Goal: Information Seeking & Learning: Learn about a topic

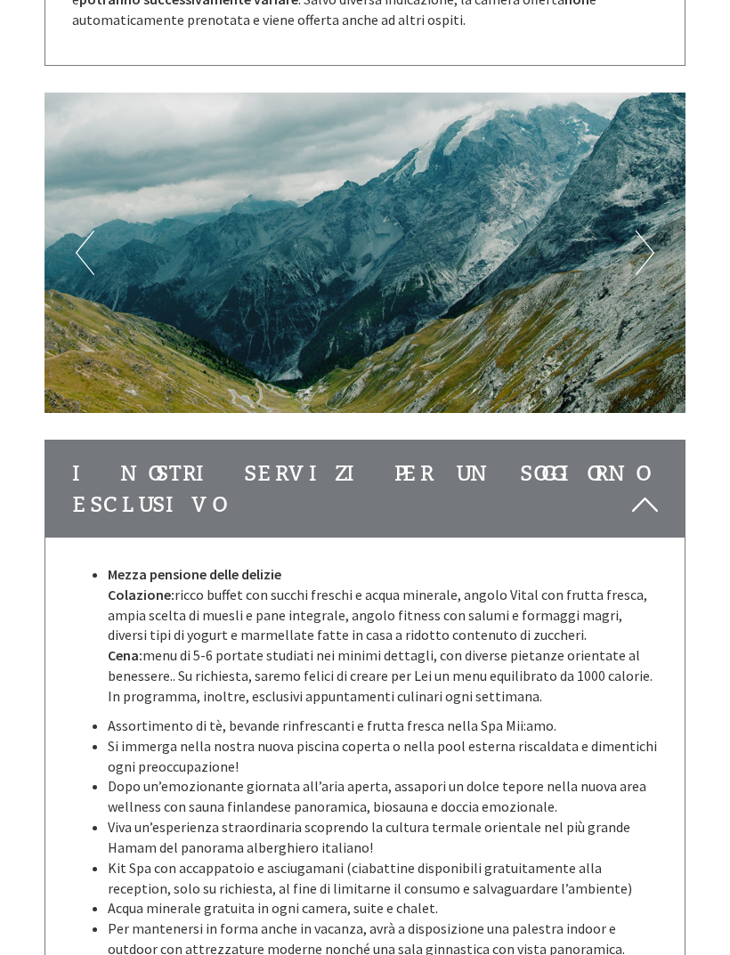
scroll to position [5044, 0]
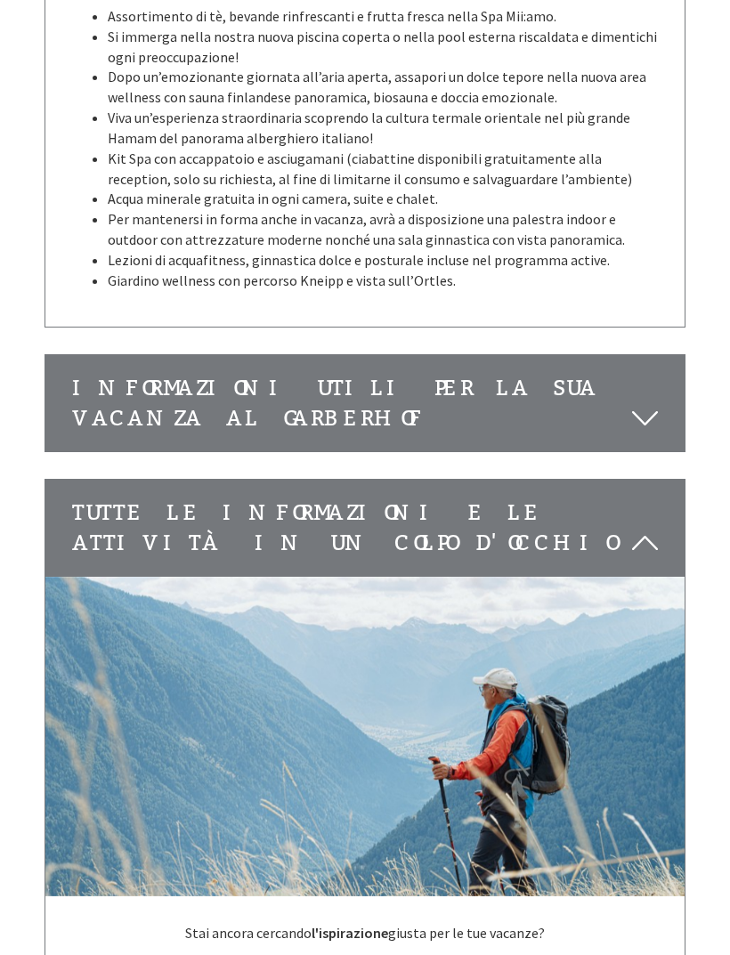
click at [117, 356] on div "Informazioni utili per la Sua vacanza al Garberhof" at bounding box center [364, 404] width 639 height 97
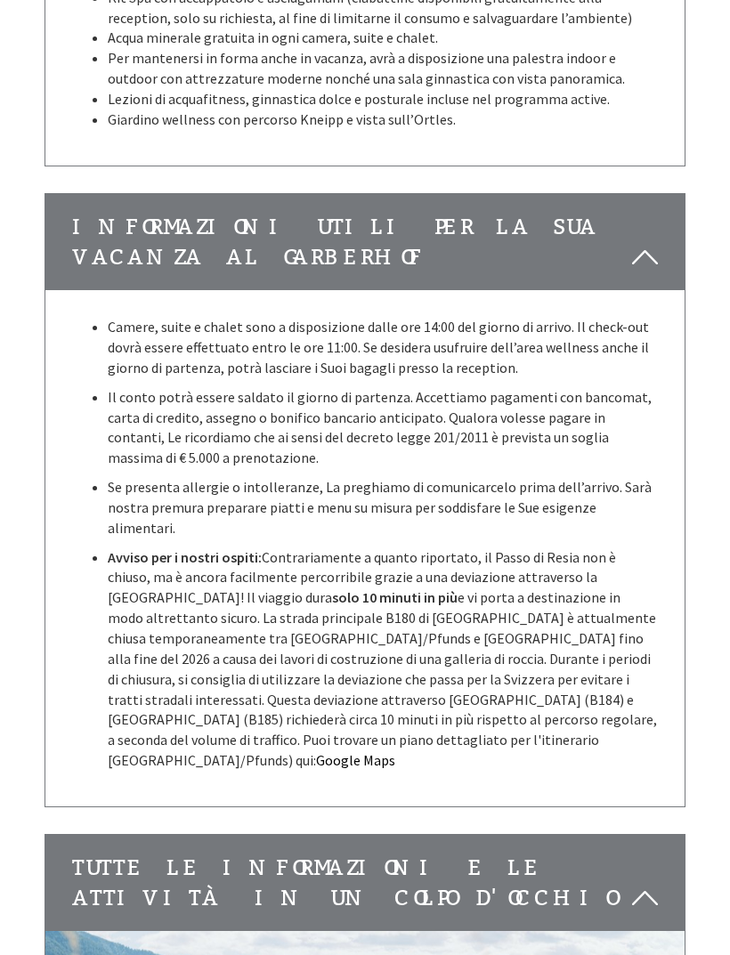
scroll to position [5906, 0]
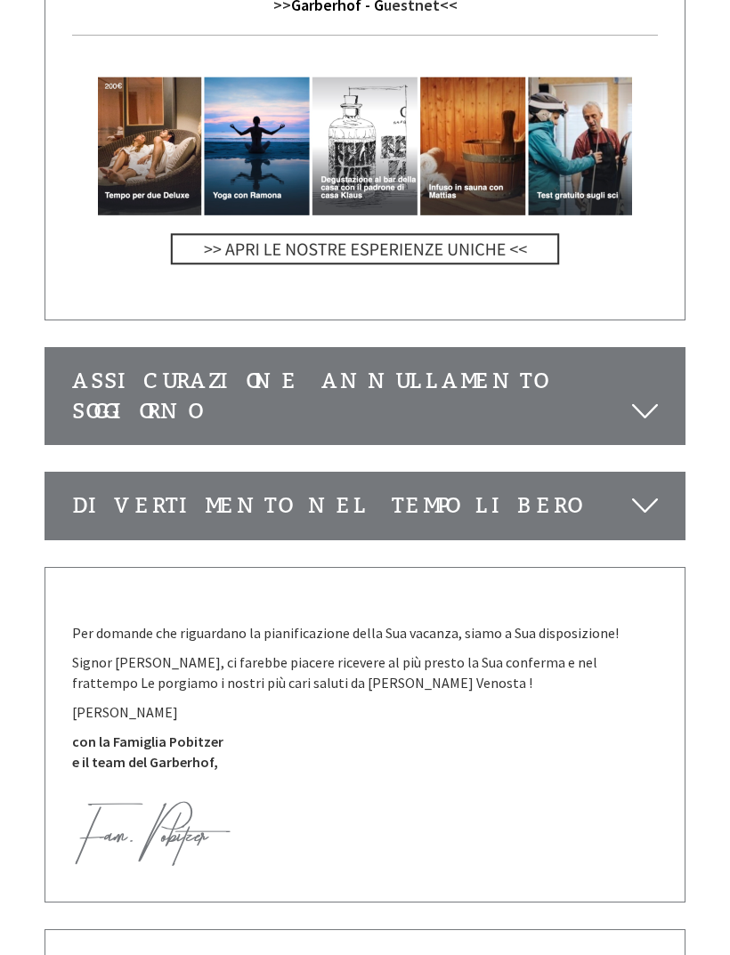
click at [111, 473] on div "Divertimento nel tempo libero" at bounding box center [364, 506] width 639 height 66
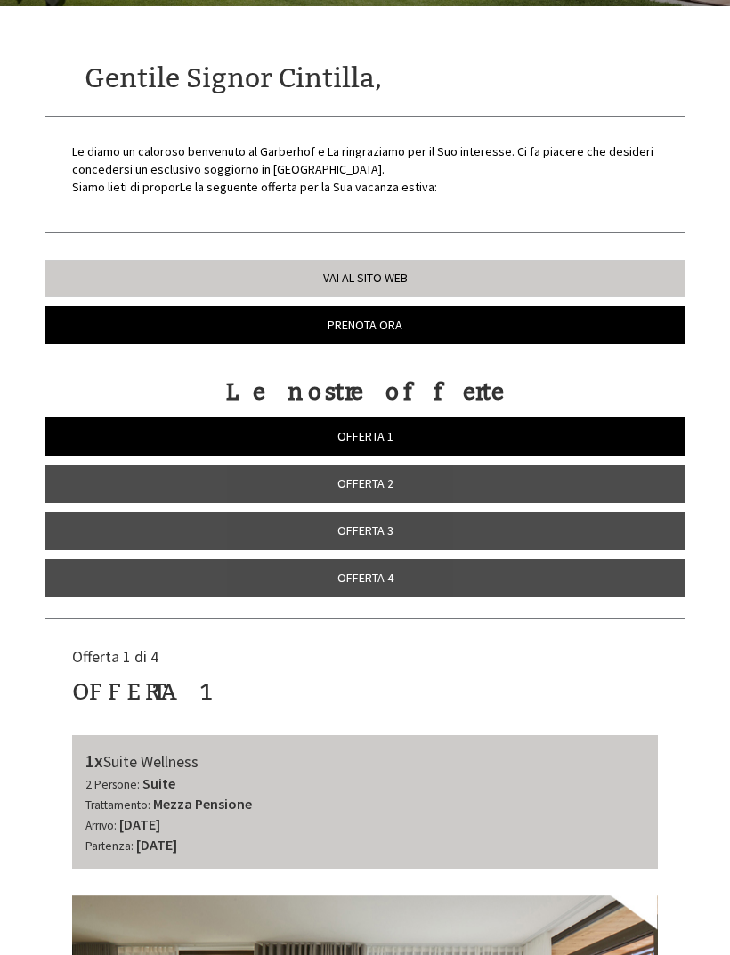
scroll to position [0, 0]
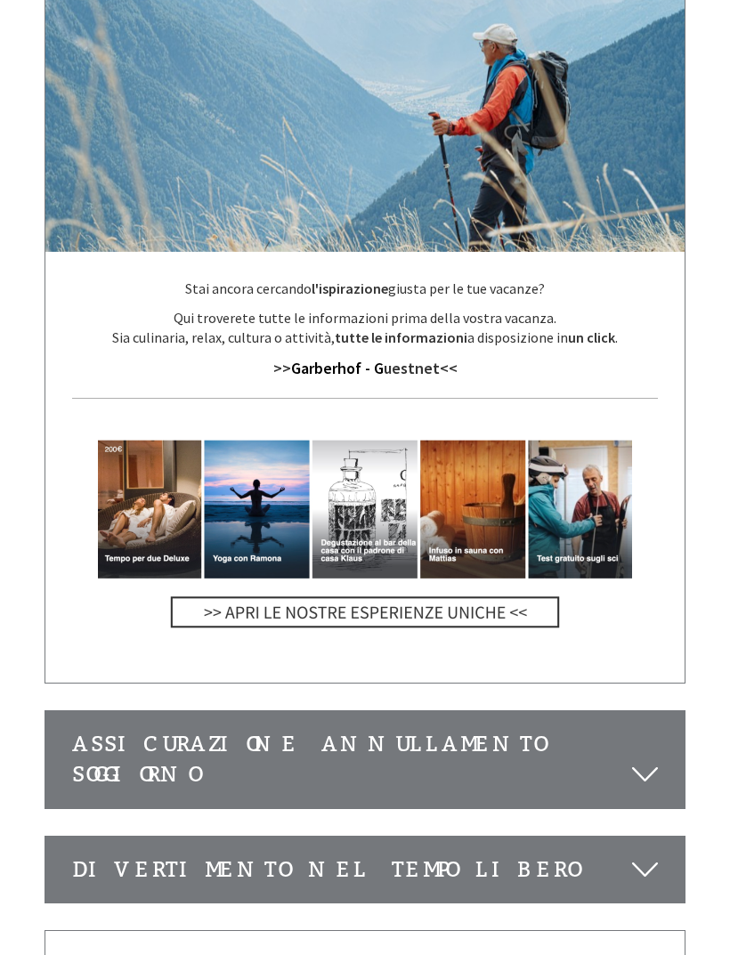
scroll to position [6734, 0]
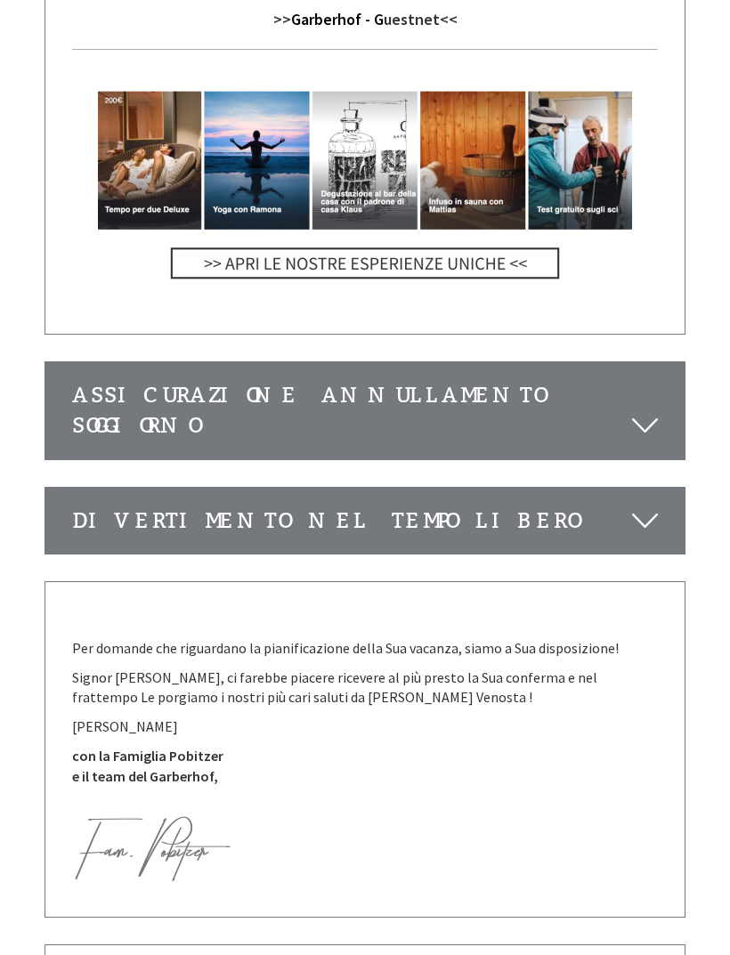
click at [85, 488] on div "Divertimento nel tempo libero" at bounding box center [364, 521] width 639 height 66
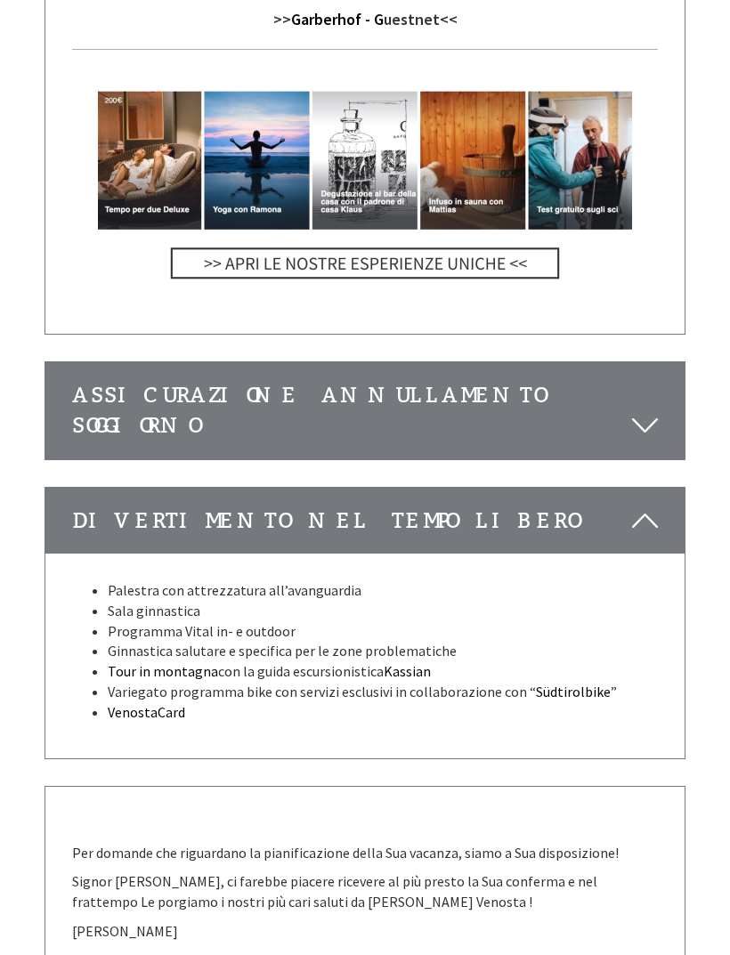
click at [88, 362] on div "Assicurazione annullamento soggiorno" at bounding box center [364, 410] width 639 height 97
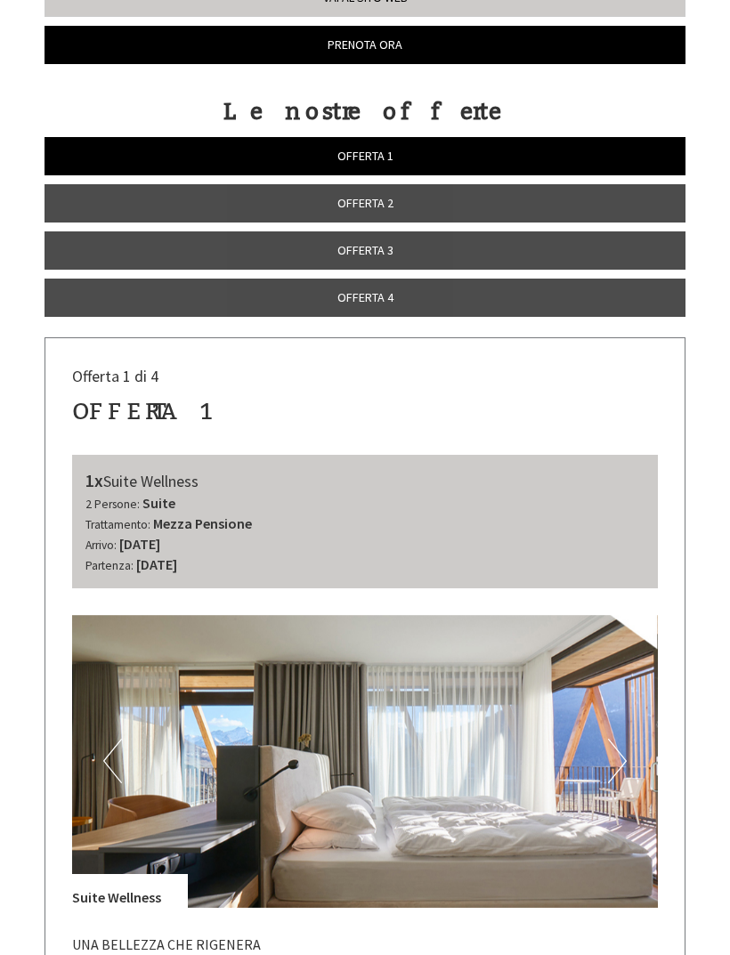
scroll to position [622, 0]
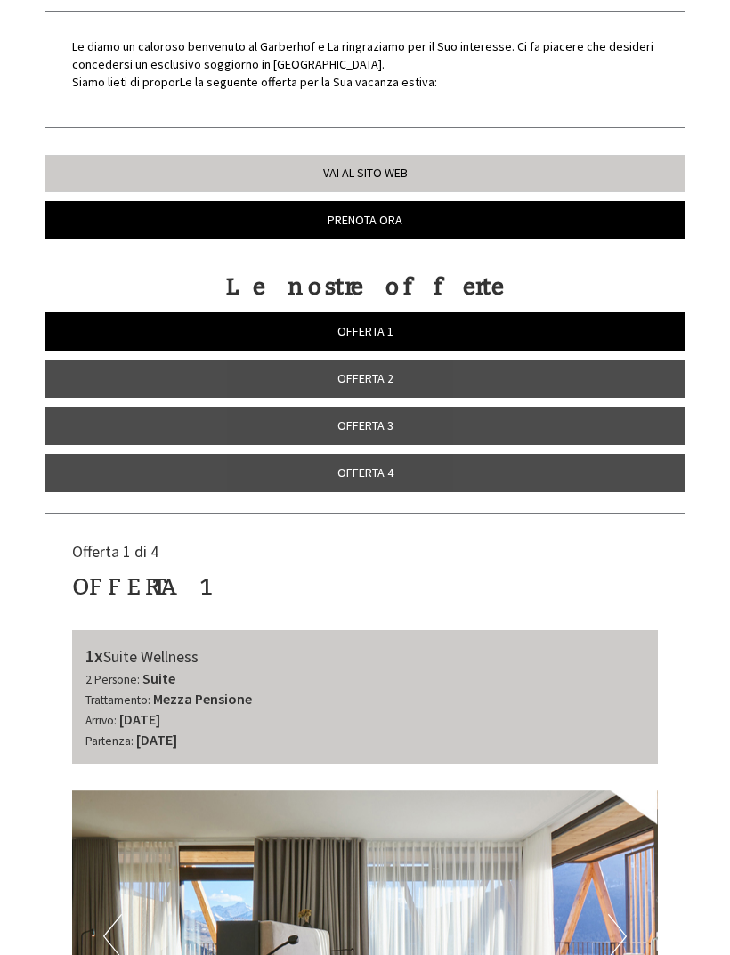
click at [571, 470] on link "Offerta 4" at bounding box center [364, 473] width 641 height 38
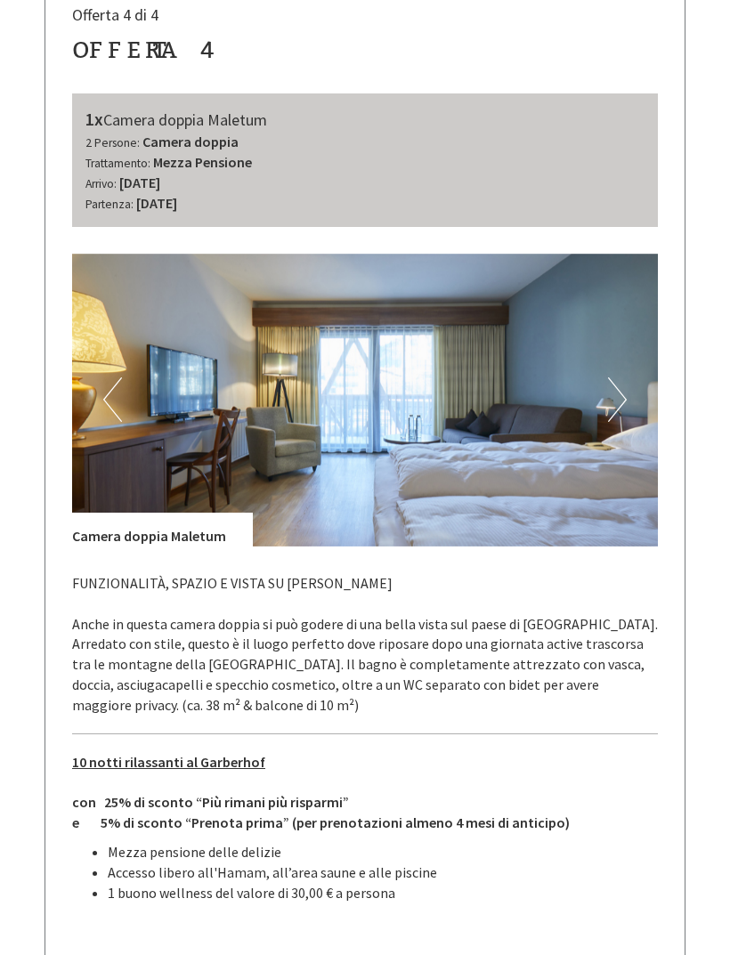
scroll to position [912, 0]
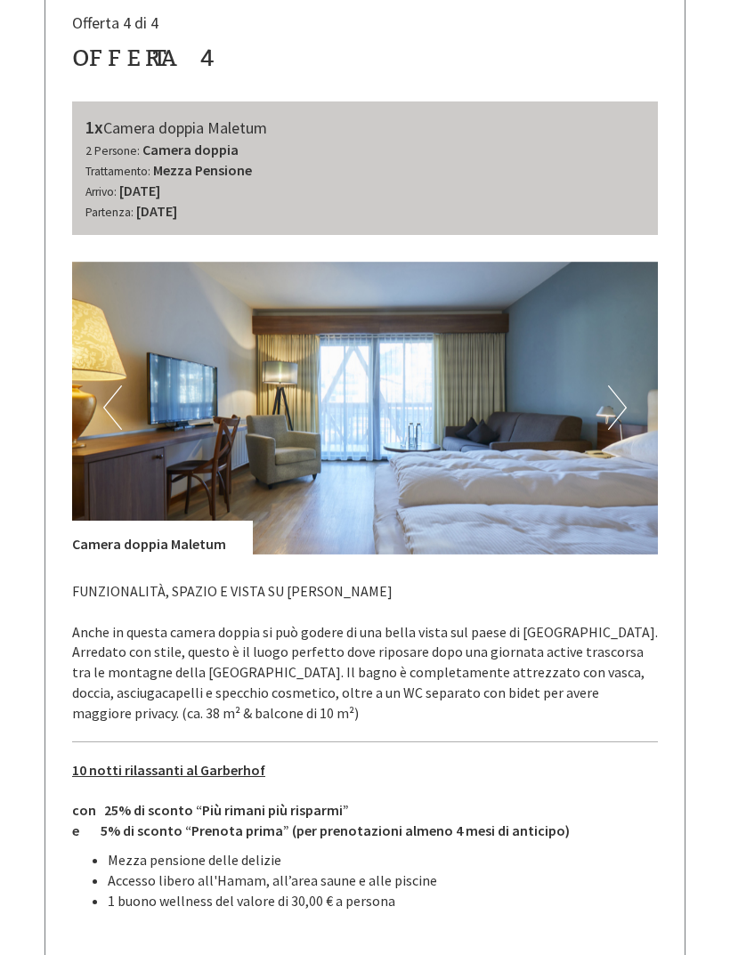
click at [627, 401] on img at bounding box center [365, 408] width 586 height 293
click at [612, 407] on button "Next" at bounding box center [617, 407] width 19 height 44
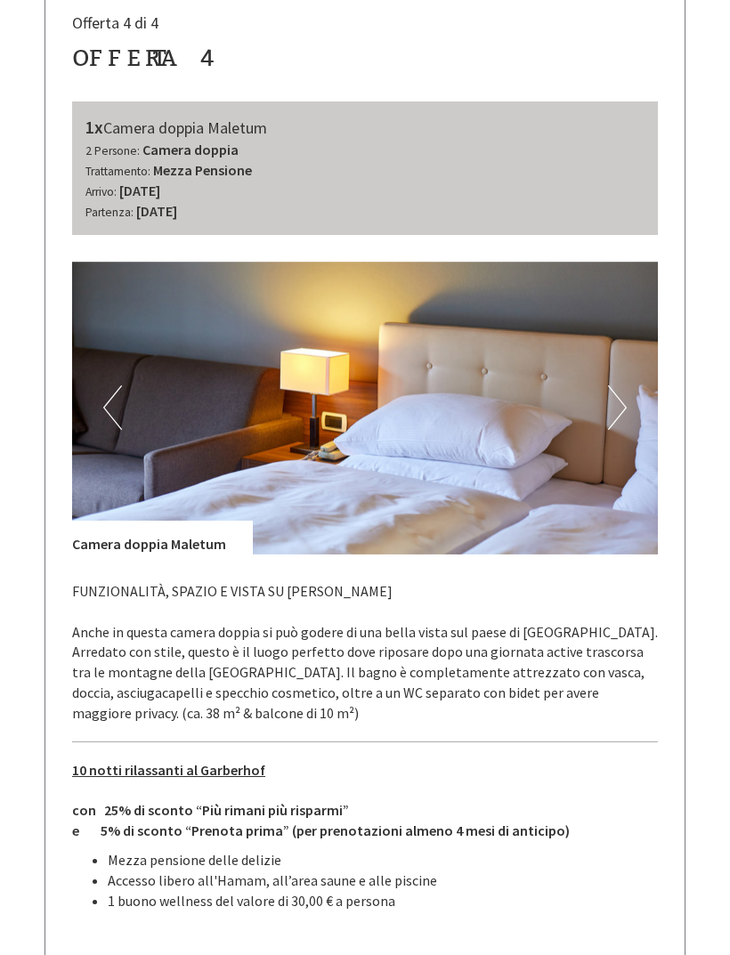
click at [619, 397] on button "Next" at bounding box center [617, 407] width 19 height 44
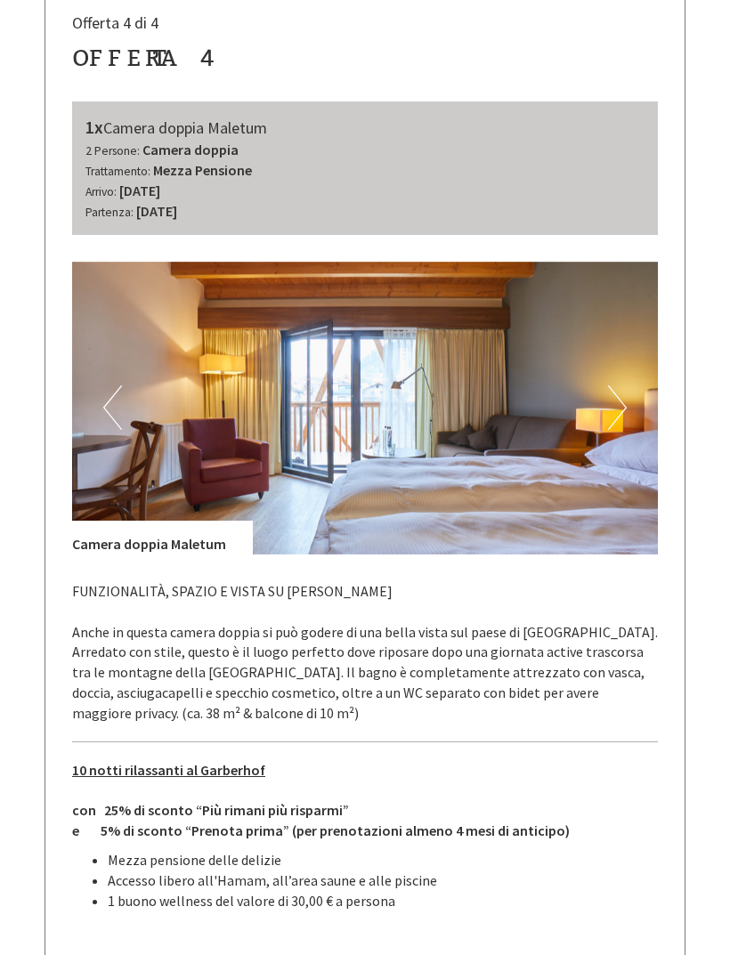
click at [626, 405] on button "Next" at bounding box center [617, 407] width 19 height 44
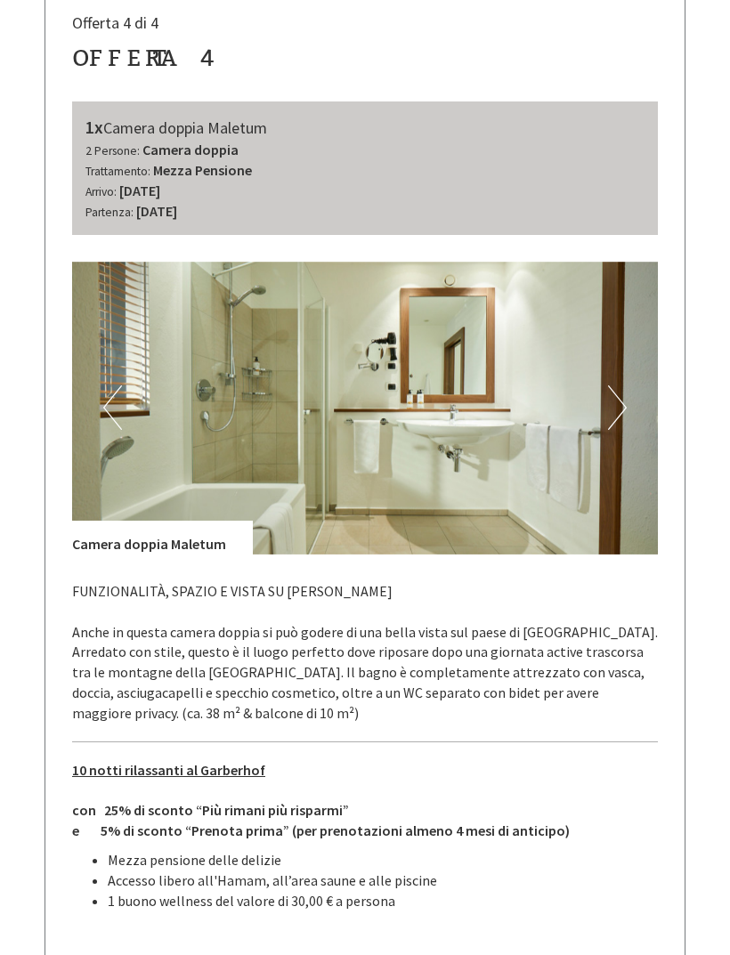
click at [632, 402] on img at bounding box center [365, 408] width 586 height 293
click at [619, 409] on button "Next" at bounding box center [617, 407] width 19 height 44
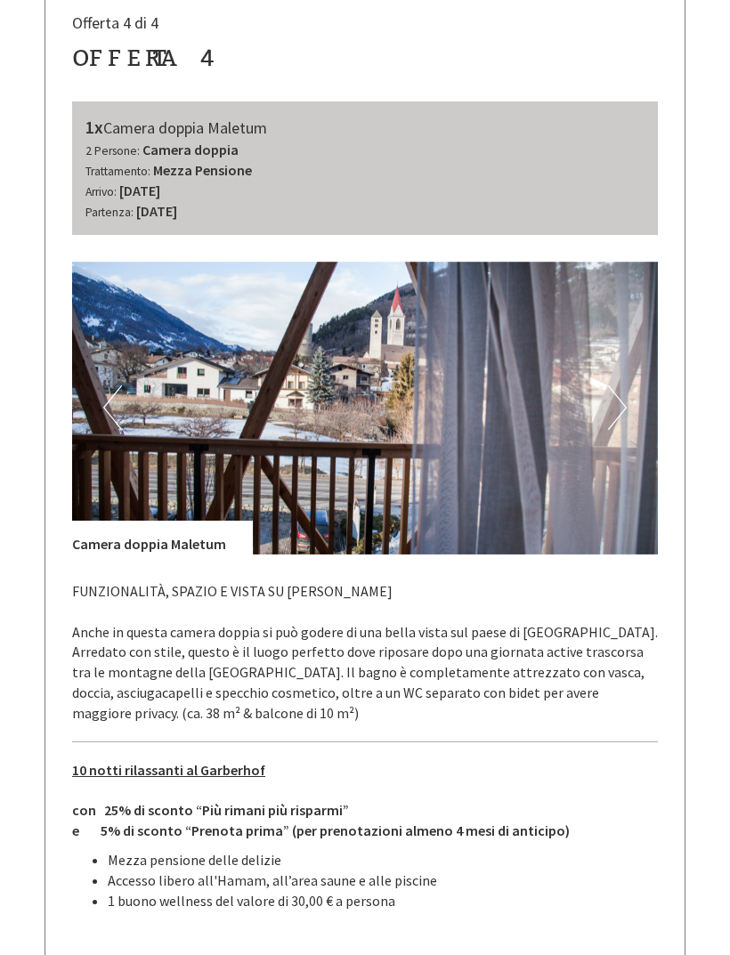
click at [623, 399] on button "Next" at bounding box center [617, 407] width 19 height 44
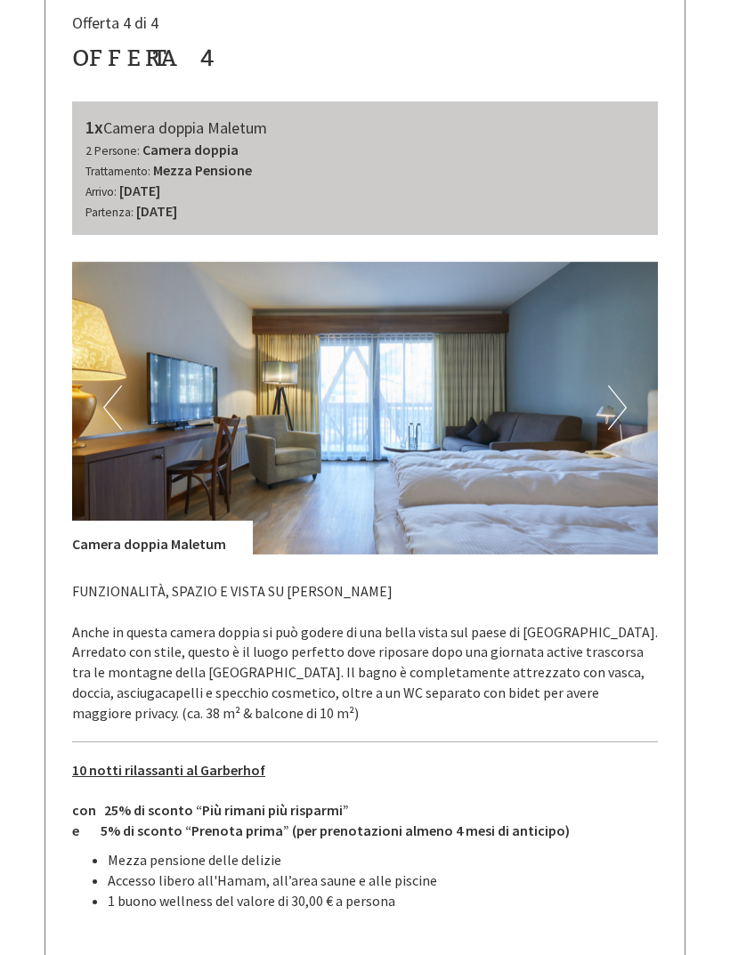
click at [632, 402] on img at bounding box center [365, 408] width 586 height 293
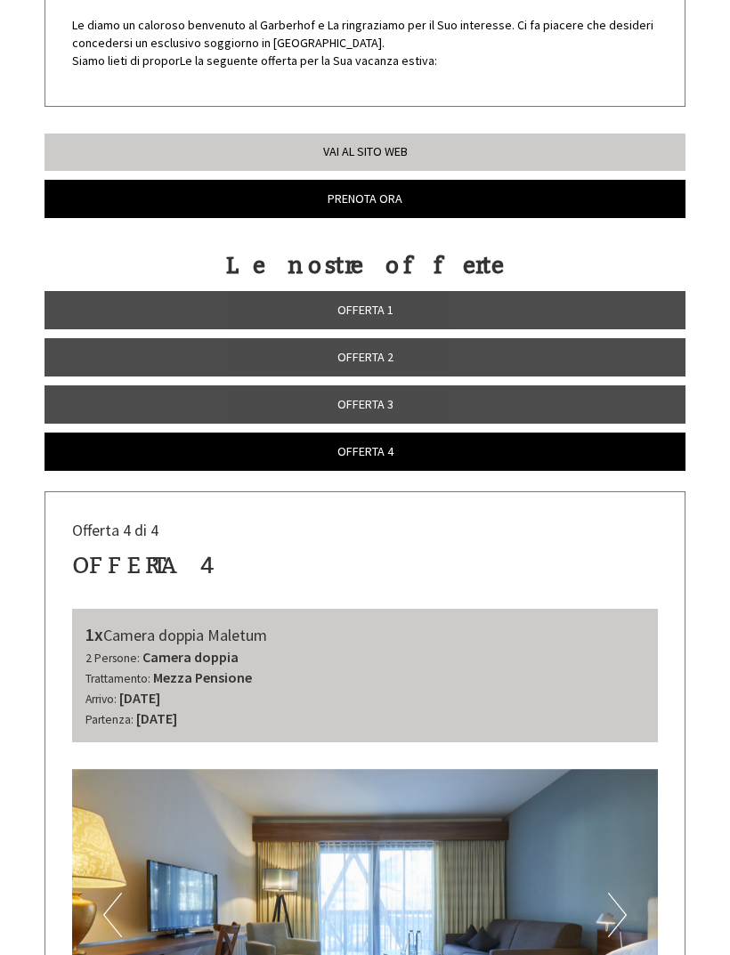
click at [616, 397] on link "Offerta 3" at bounding box center [364, 404] width 641 height 38
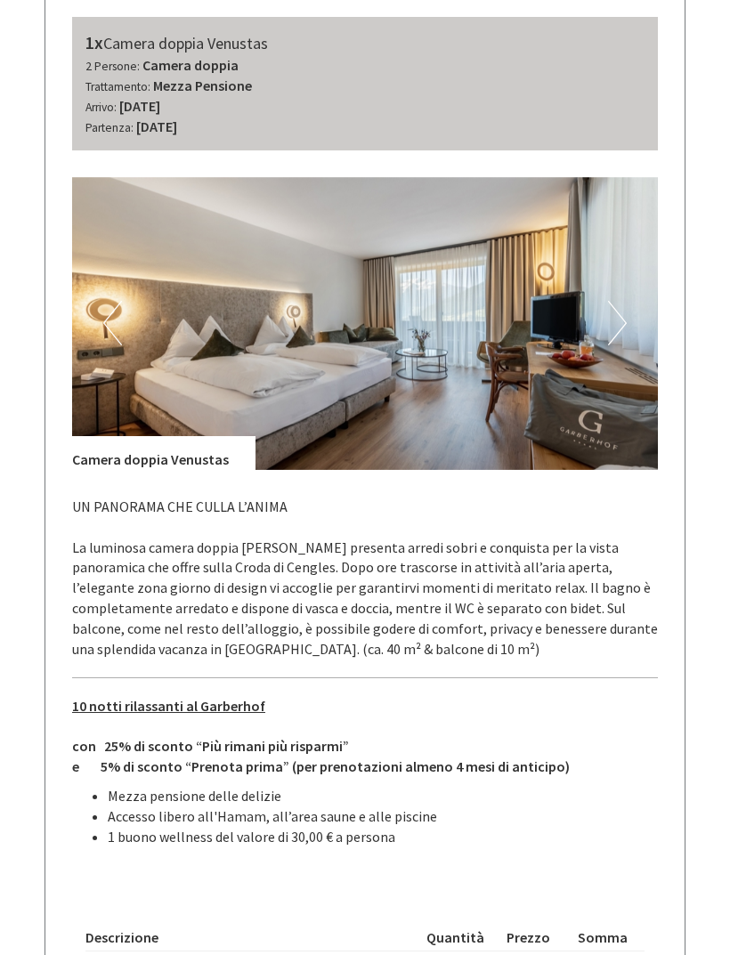
scroll to position [976, 0]
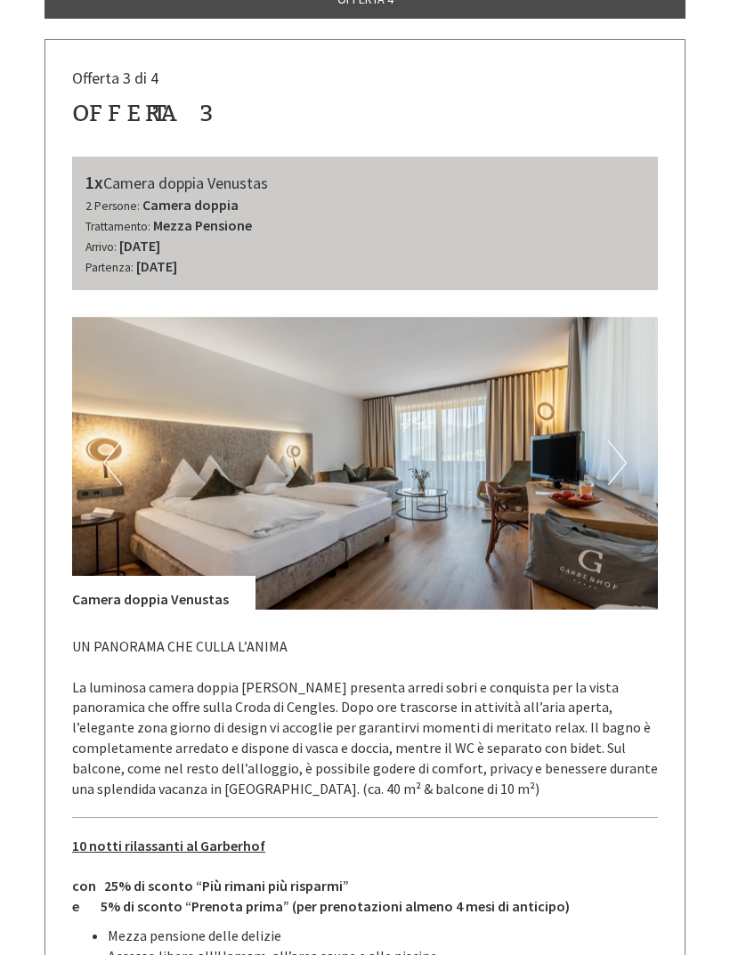
click at [615, 443] on button "Next" at bounding box center [617, 463] width 19 height 44
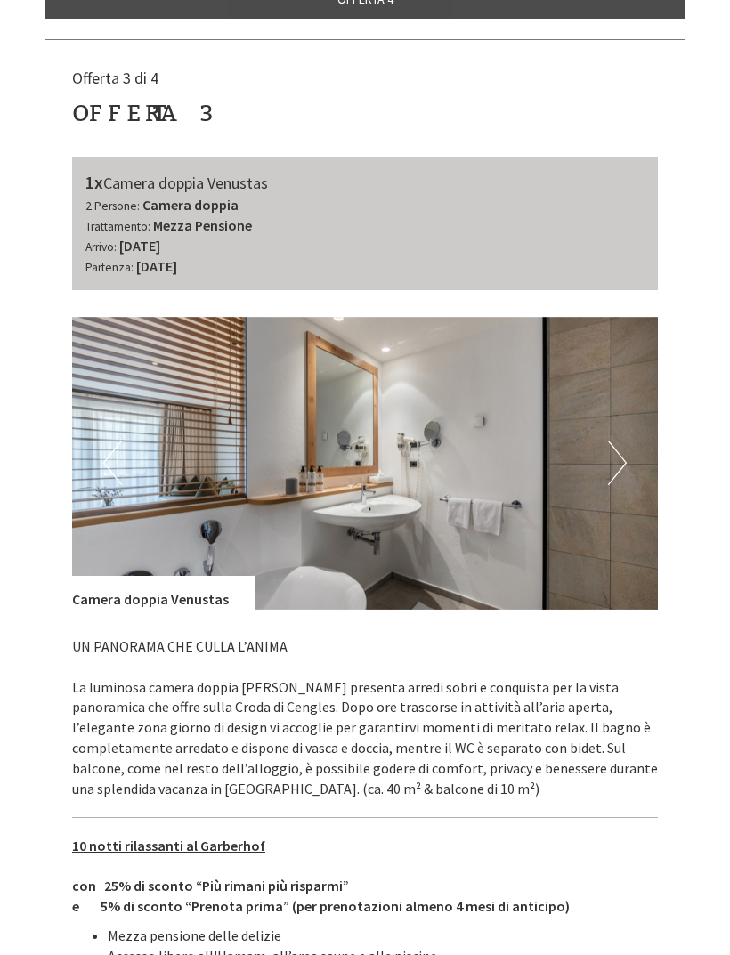
click at [618, 453] on button "Next" at bounding box center [617, 463] width 19 height 44
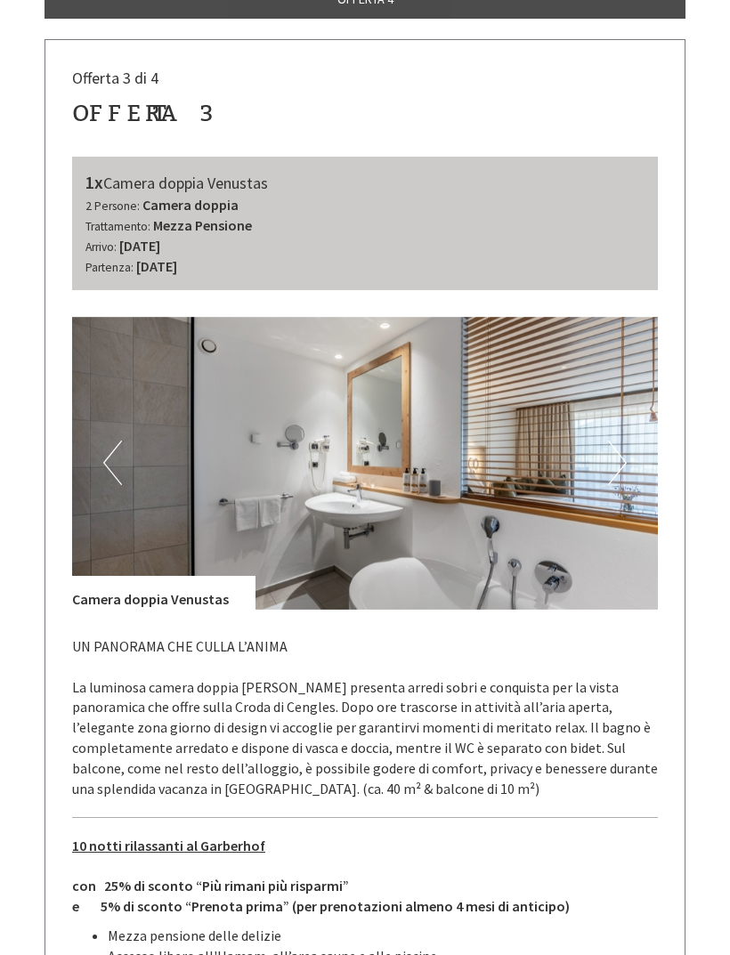
click at [627, 452] on img at bounding box center [365, 463] width 586 height 293
click at [634, 456] on img at bounding box center [365, 463] width 586 height 293
click at [613, 455] on button "Next" at bounding box center [617, 463] width 19 height 44
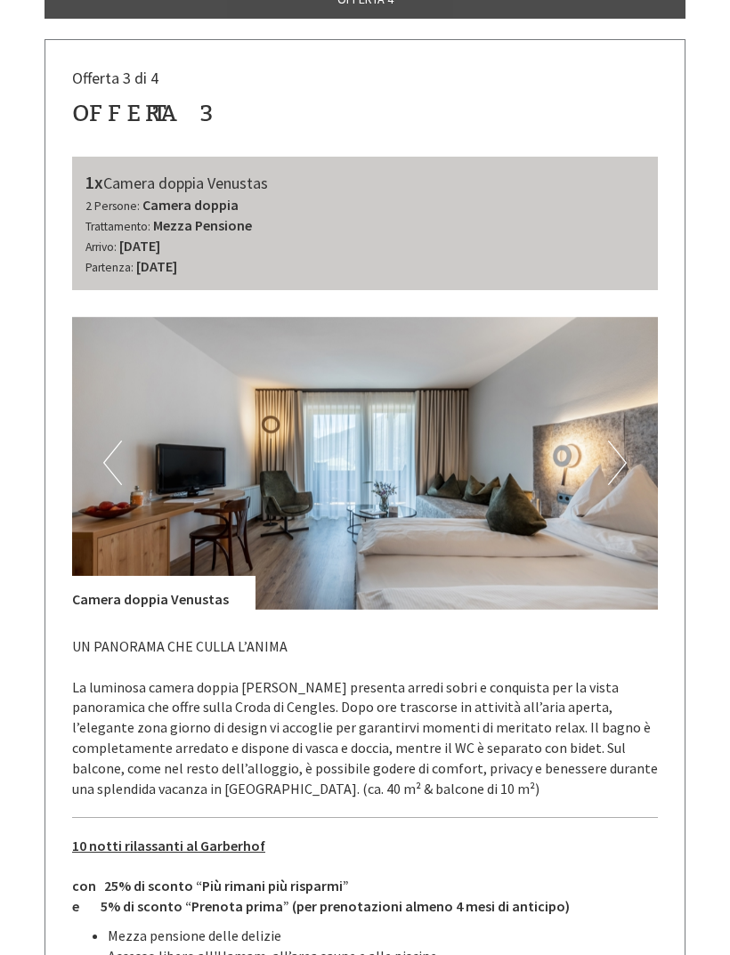
click at [603, 471] on img at bounding box center [365, 463] width 586 height 293
click at [617, 461] on button "Next" at bounding box center [617, 463] width 19 height 44
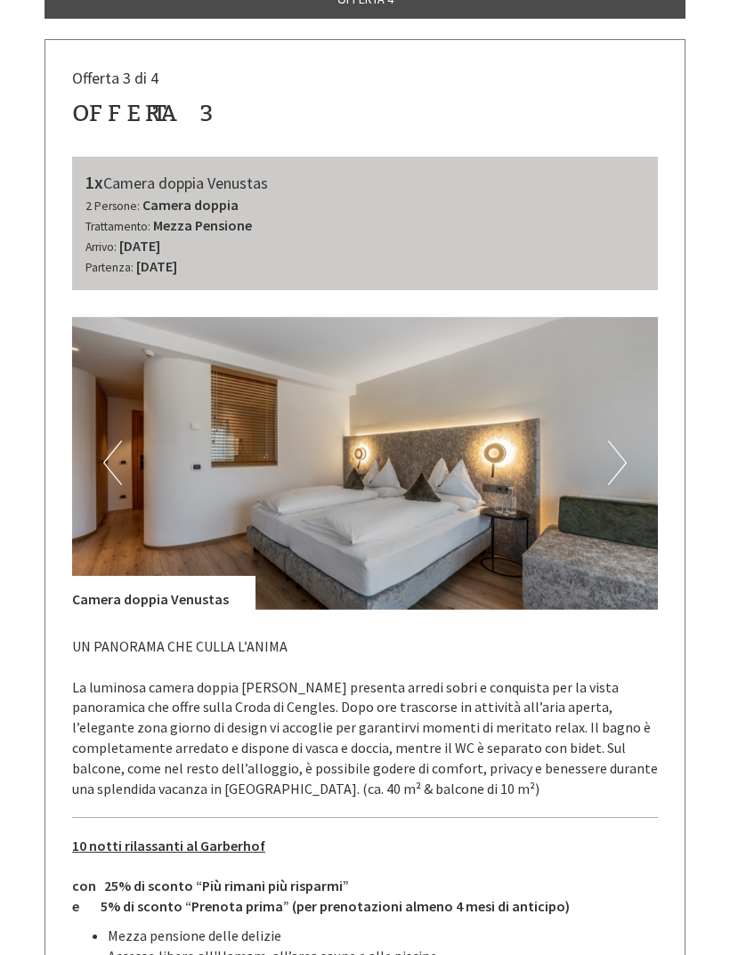
click at [623, 457] on button "Next" at bounding box center [617, 463] width 19 height 44
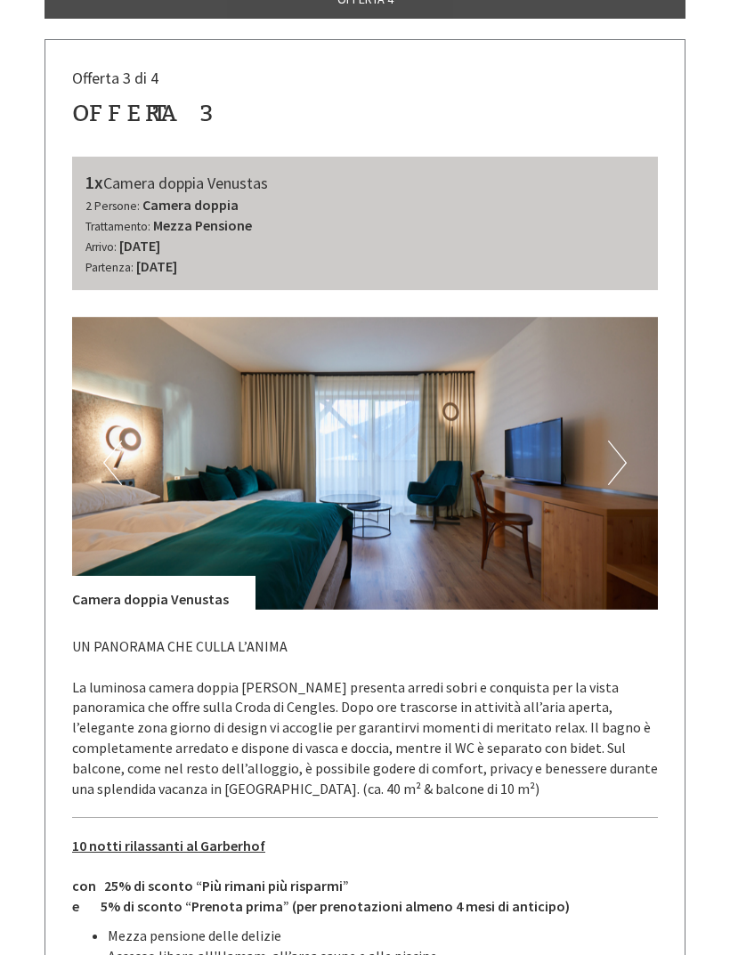
click at [633, 459] on img at bounding box center [365, 463] width 586 height 293
click at [632, 445] on img at bounding box center [365, 463] width 586 height 293
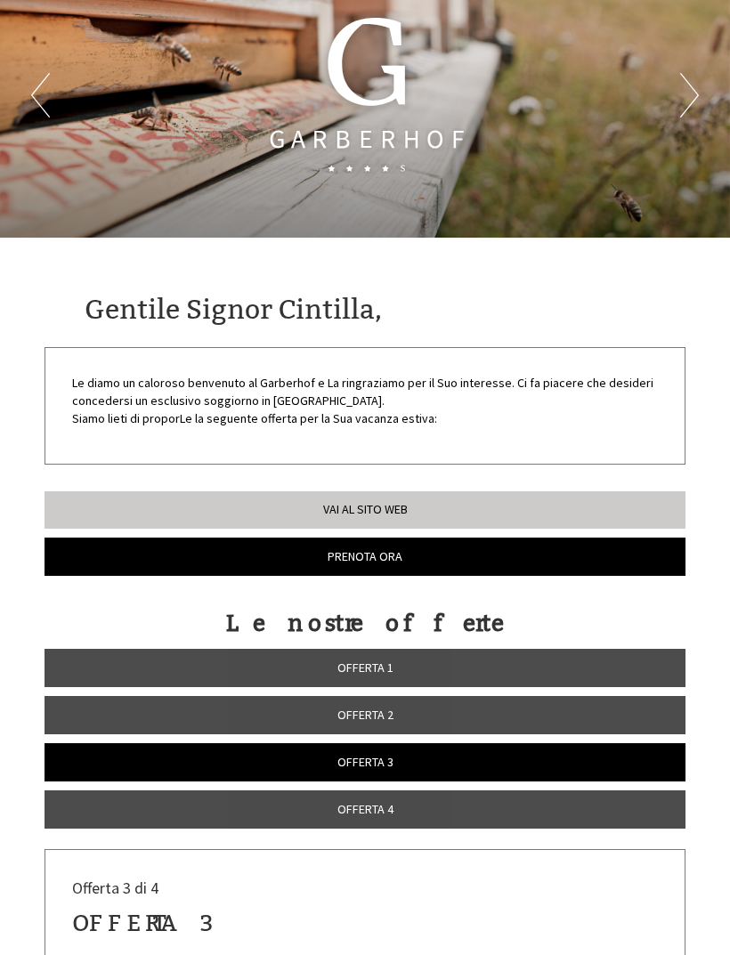
click at [512, 663] on link "Offerta 1" at bounding box center [364, 668] width 641 height 38
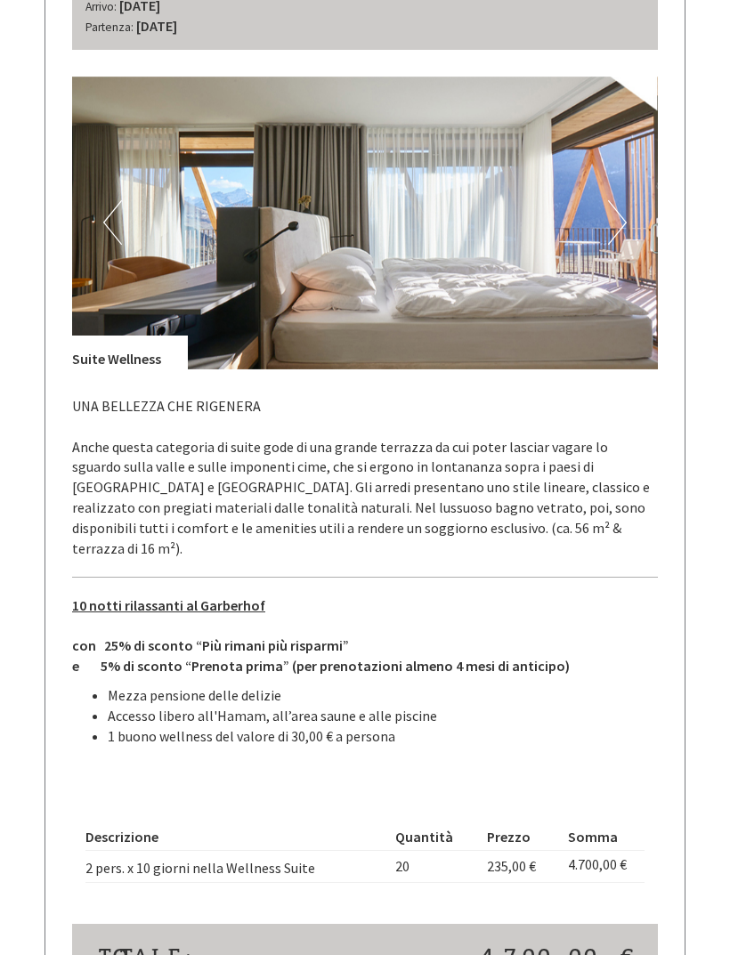
scroll to position [1082, 0]
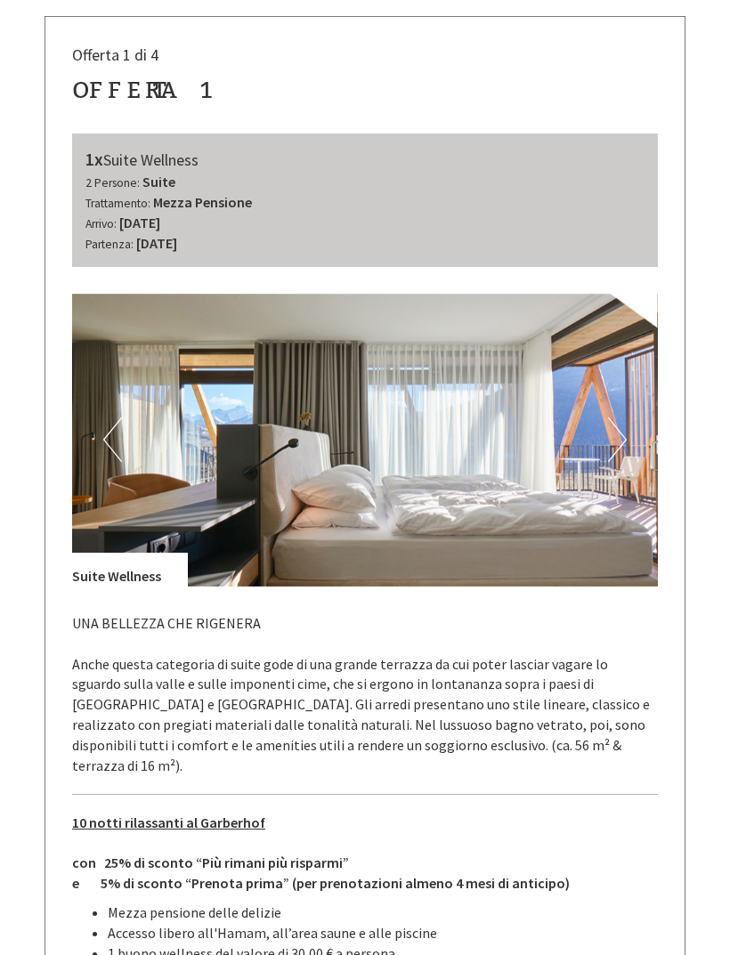
click at [621, 452] on button "Next" at bounding box center [617, 440] width 19 height 44
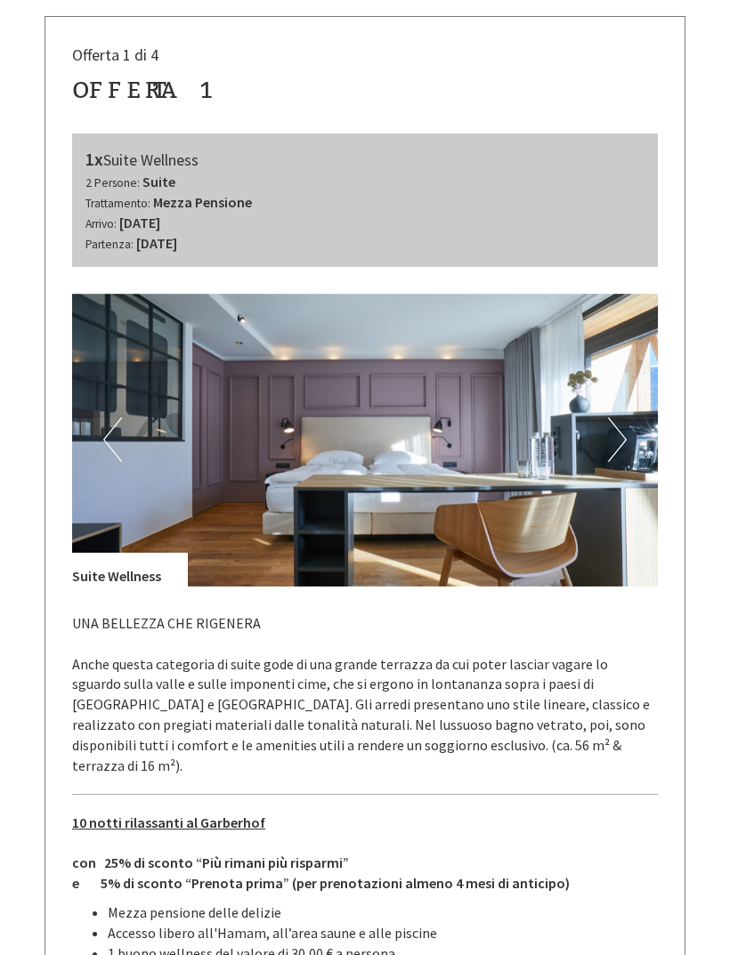
click at [625, 450] on button "Next" at bounding box center [617, 439] width 19 height 44
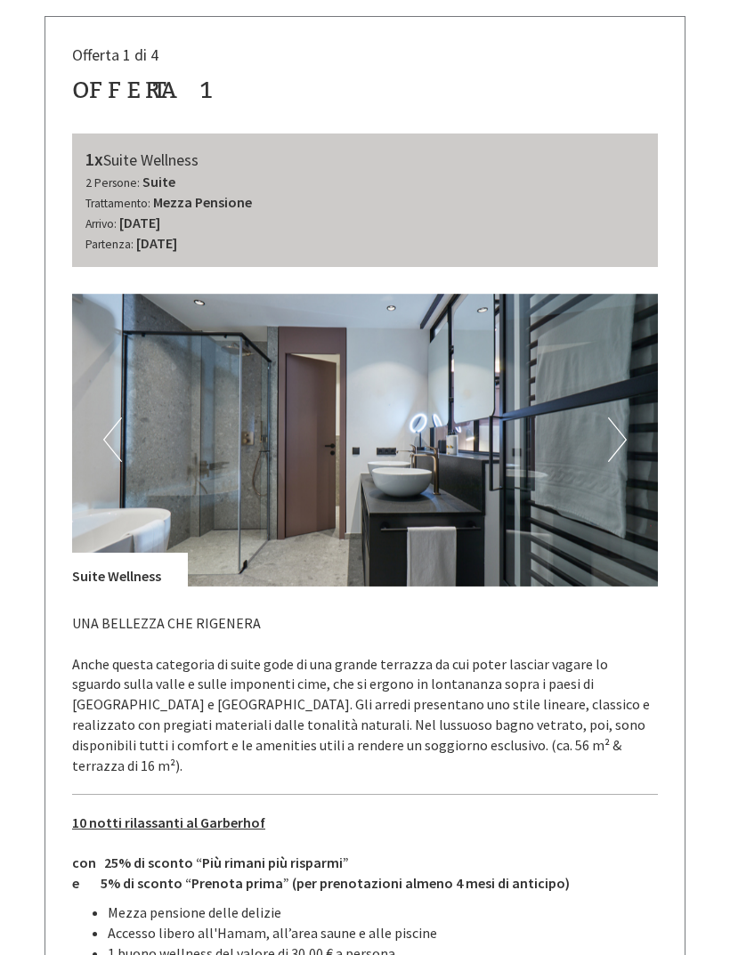
click at [628, 449] on img at bounding box center [365, 440] width 586 height 293
click at [623, 438] on button "Next" at bounding box center [617, 439] width 19 height 44
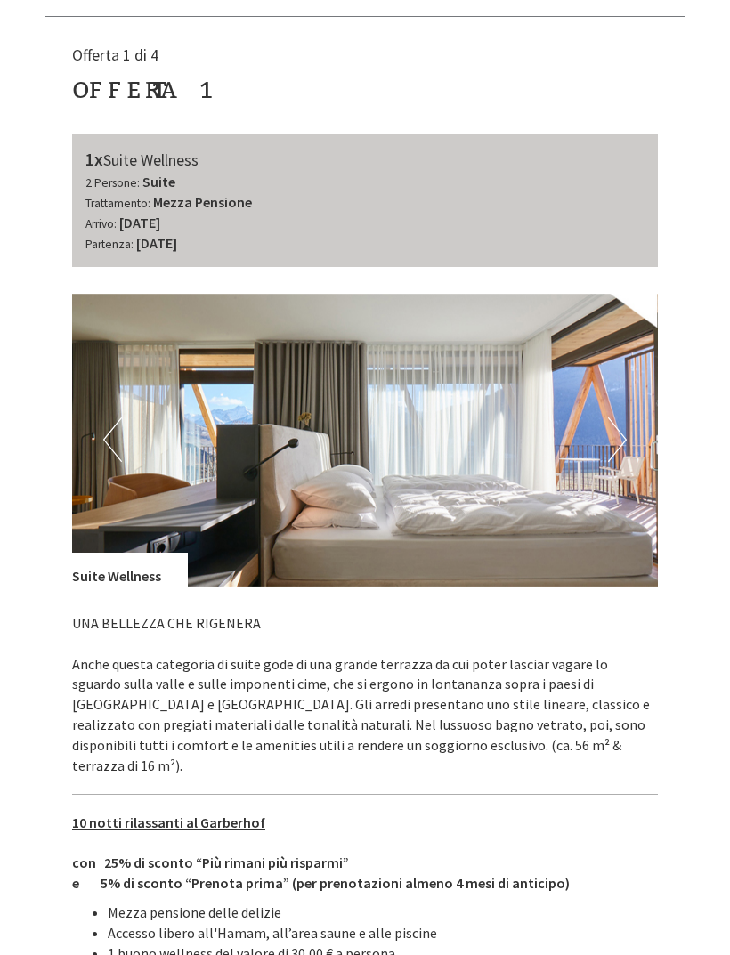
click at [626, 442] on button "Next" at bounding box center [617, 439] width 19 height 44
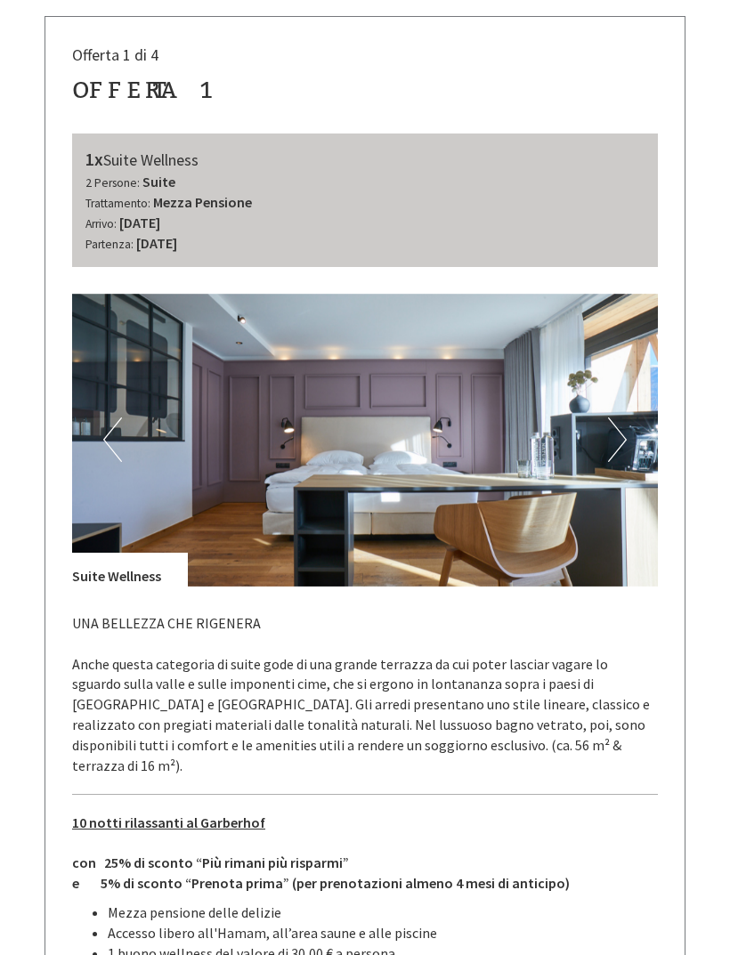
click at [626, 447] on button "Next" at bounding box center [617, 439] width 19 height 44
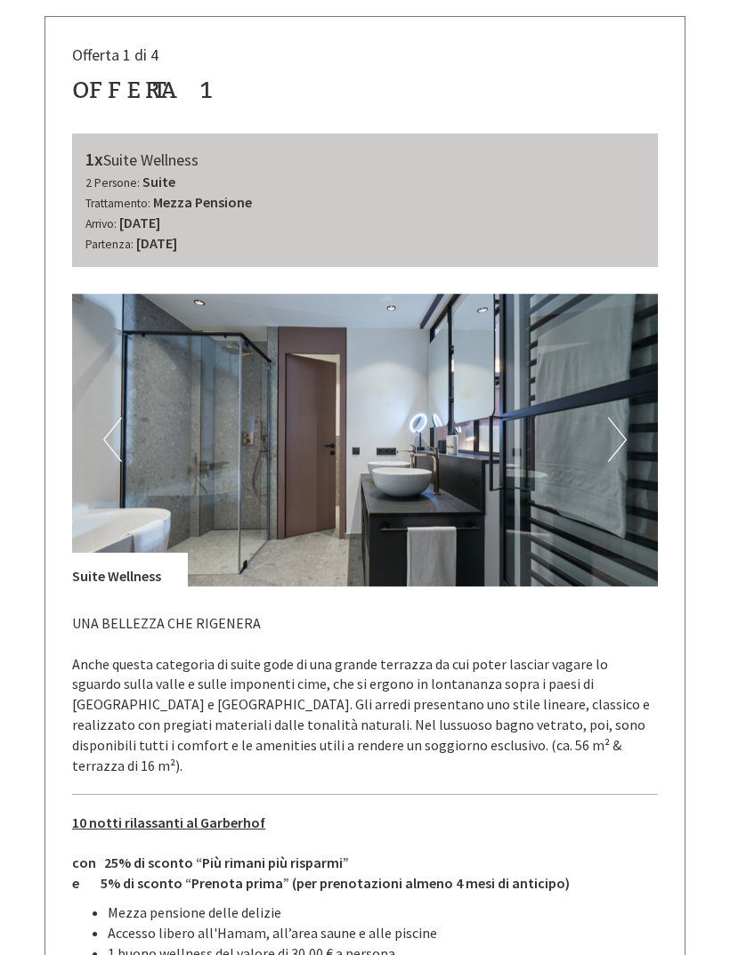
click at [623, 443] on button "Next" at bounding box center [617, 439] width 19 height 44
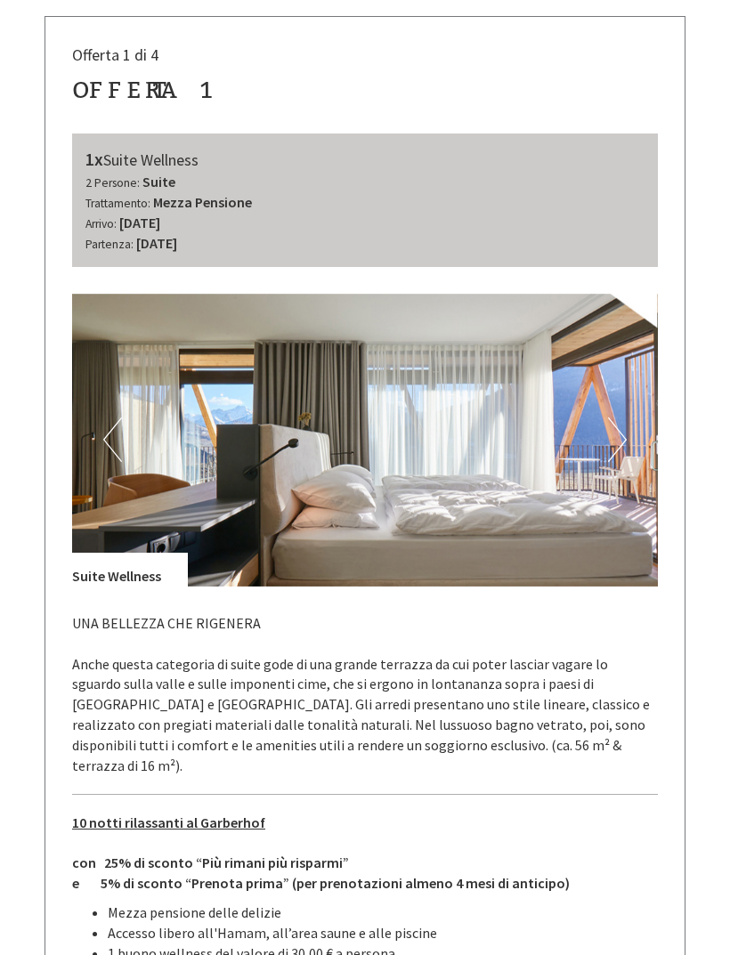
click at [628, 444] on img at bounding box center [365, 440] width 586 height 293
click at [629, 443] on img at bounding box center [365, 440] width 586 height 293
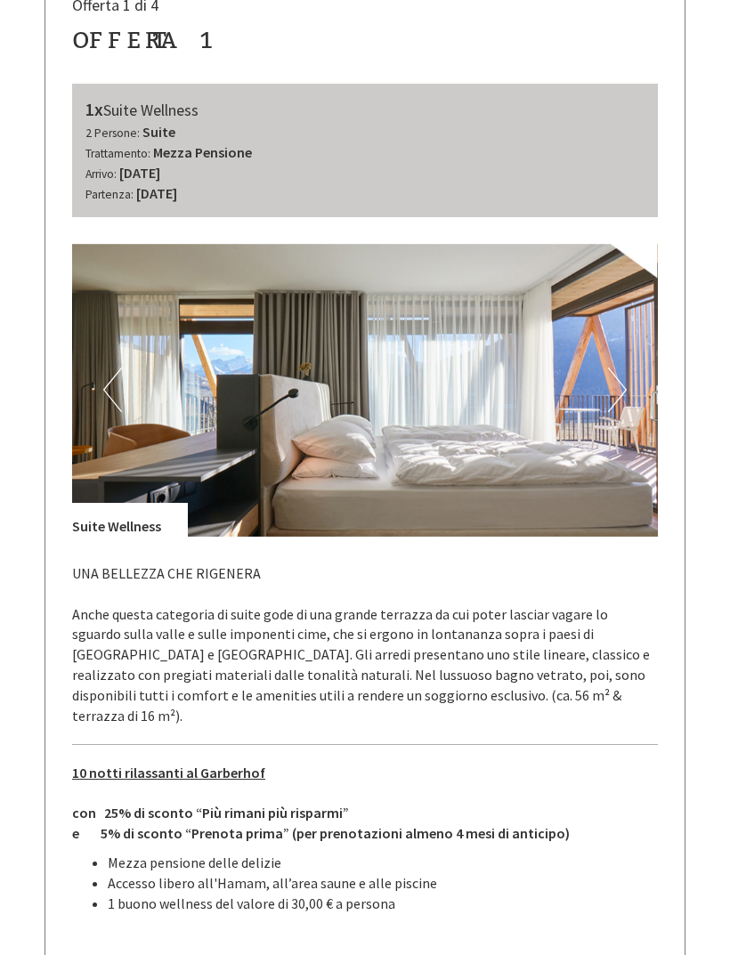
scroll to position [863, 0]
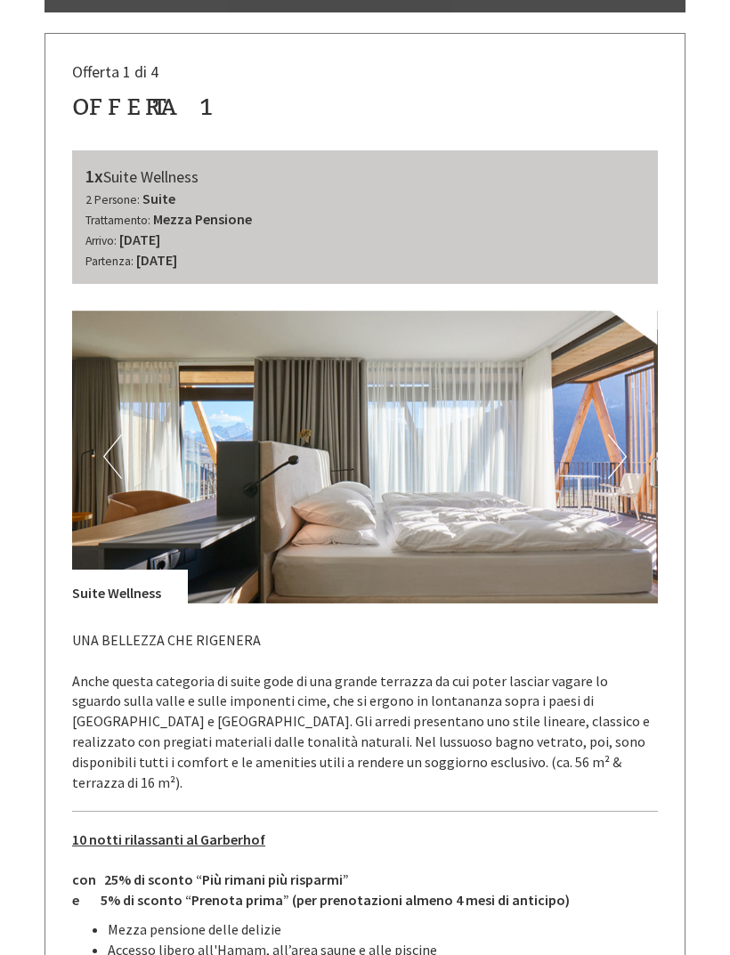
click at [615, 452] on button "Next" at bounding box center [617, 456] width 19 height 44
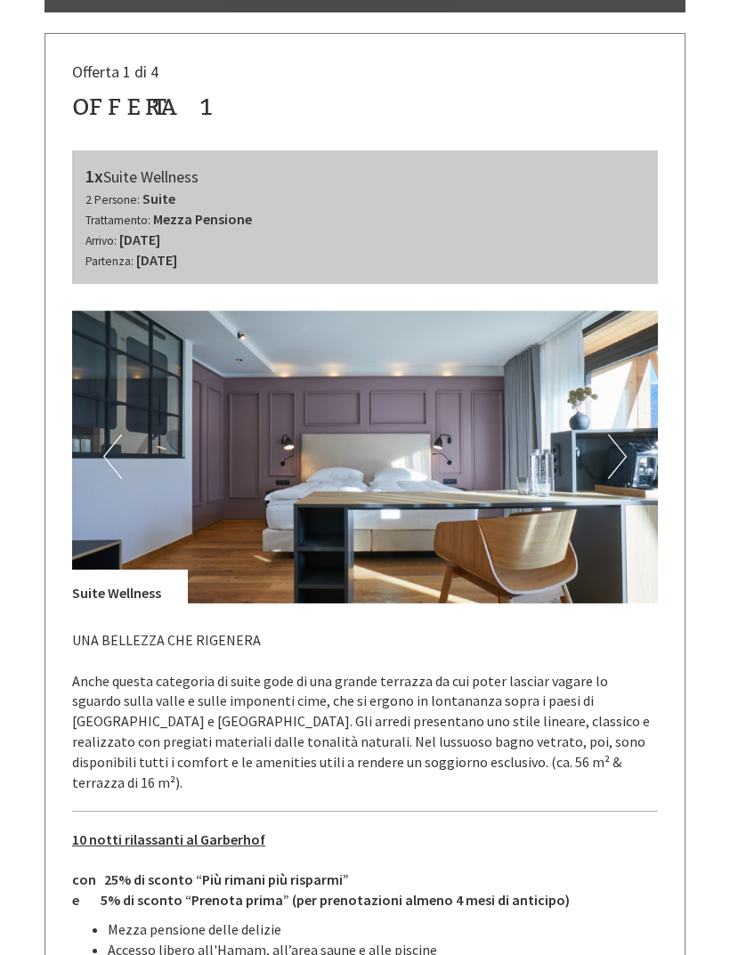
click at [617, 452] on button "Next" at bounding box center [617, 456] width 19 height 44
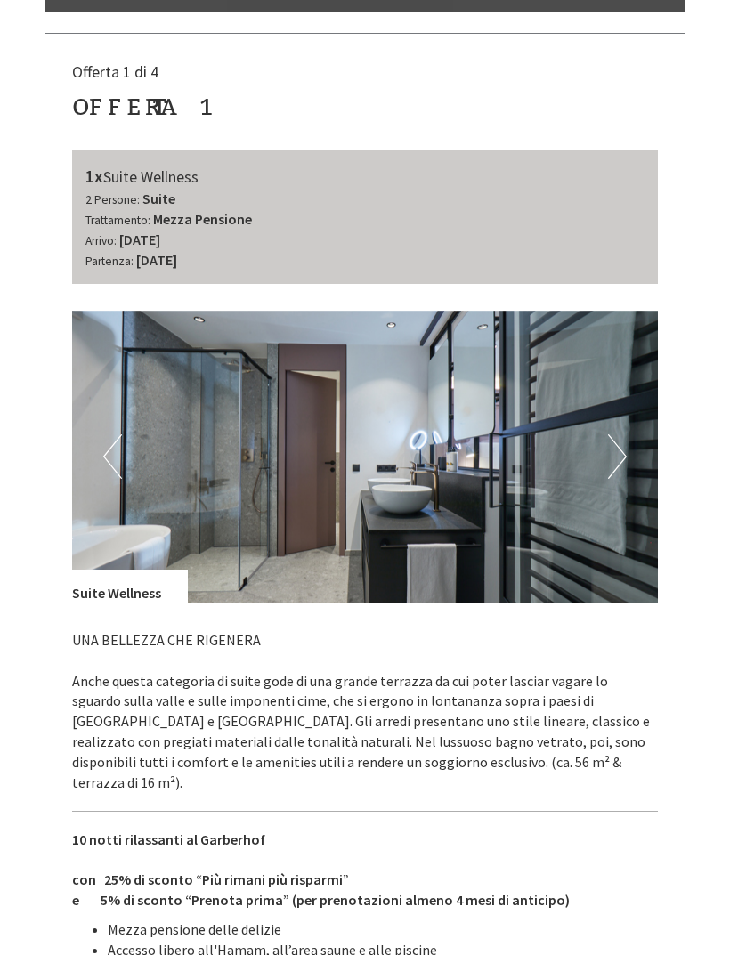
click at [627, 452] on img at bounding box center [365, 457] width 586 height 293
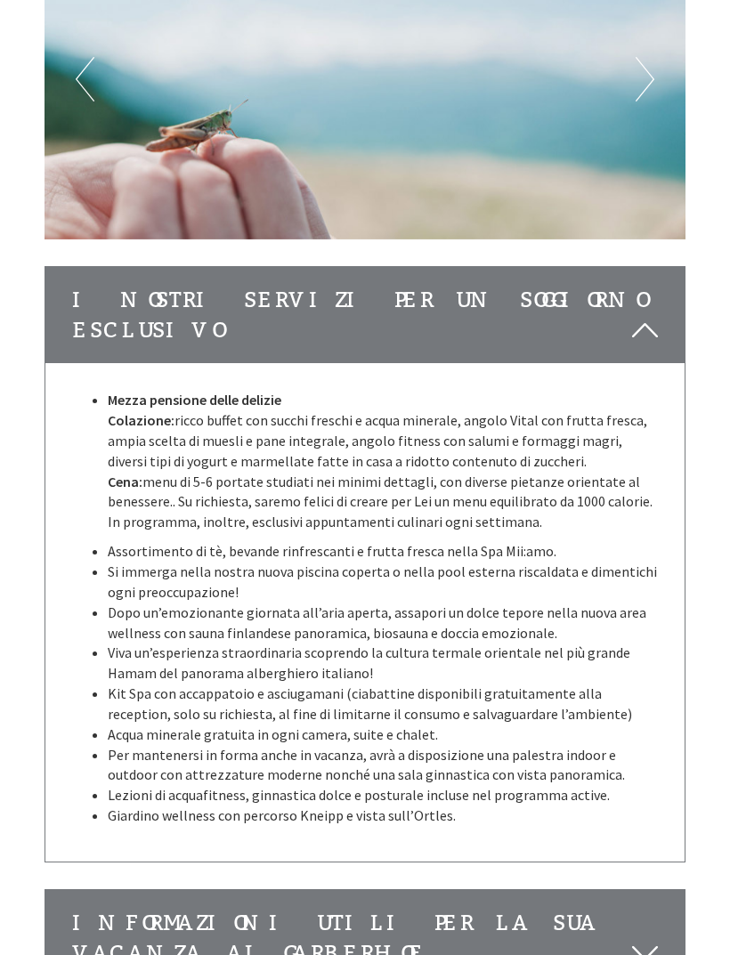
scroll to position [2561, 0]
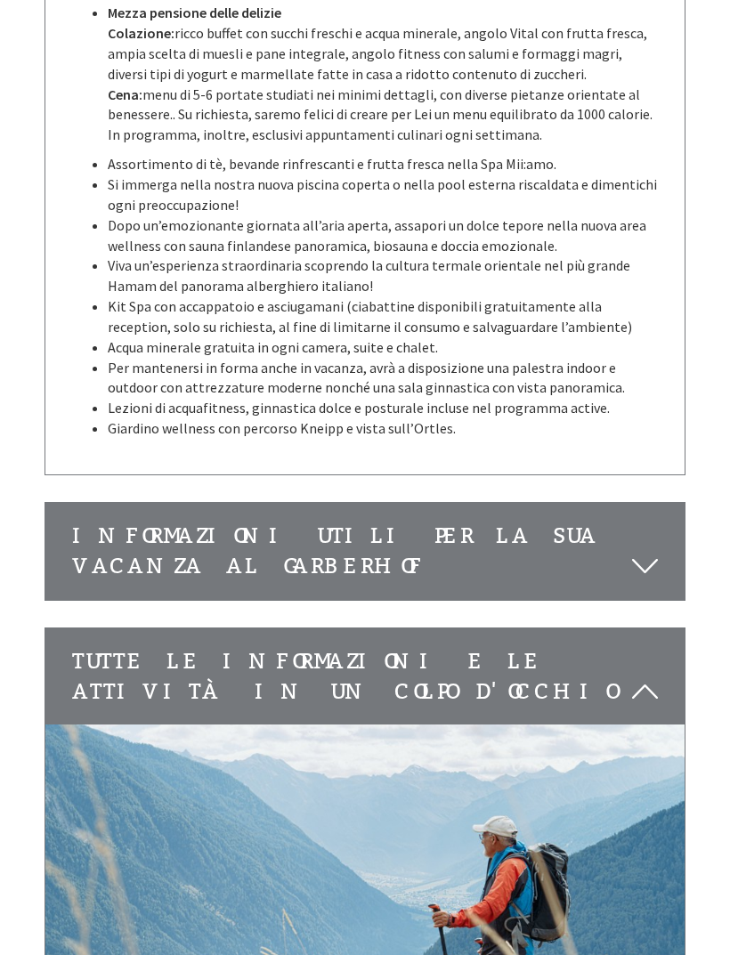
click at [647, 552] on icon at bounding box center [645, 567] width 26 height 30
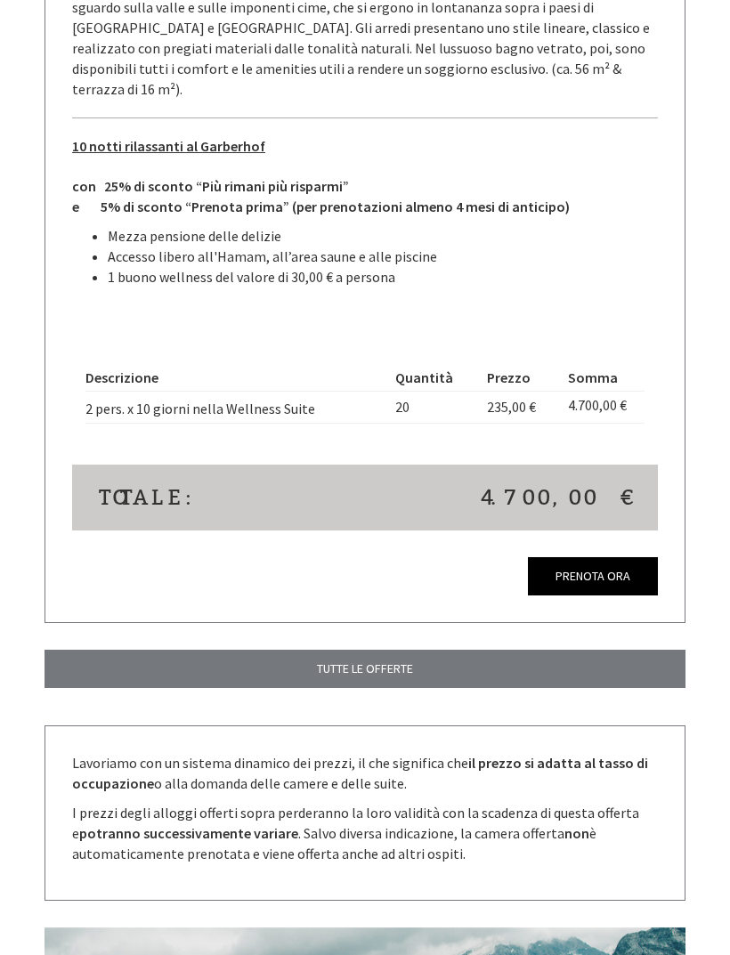
scroll to position [1556, 0]
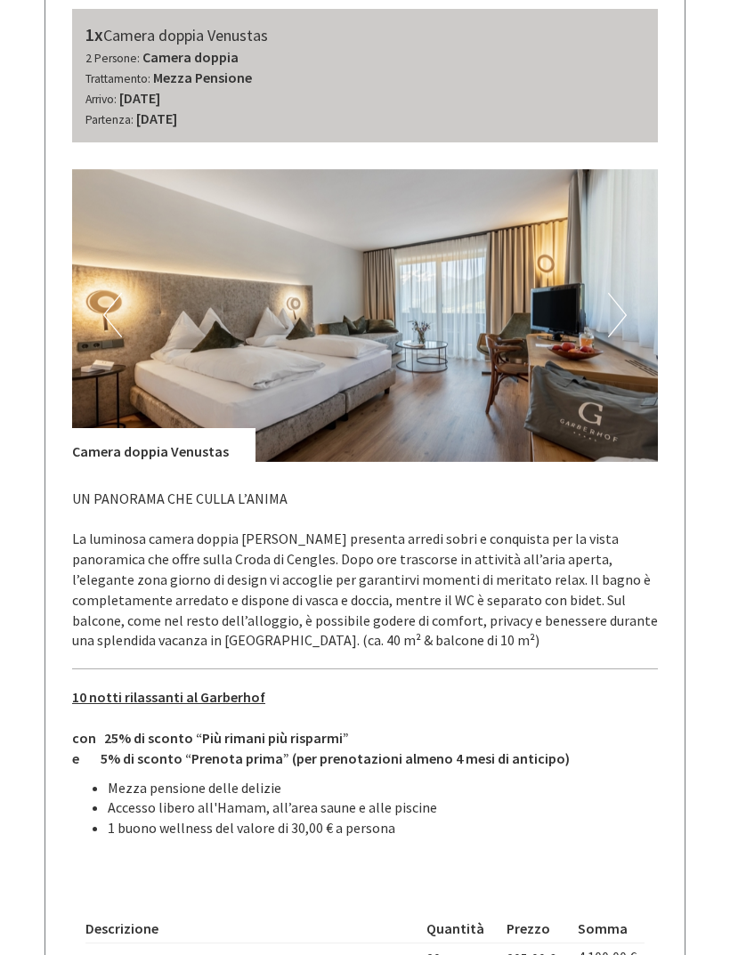
scroll to position [3726, 0]
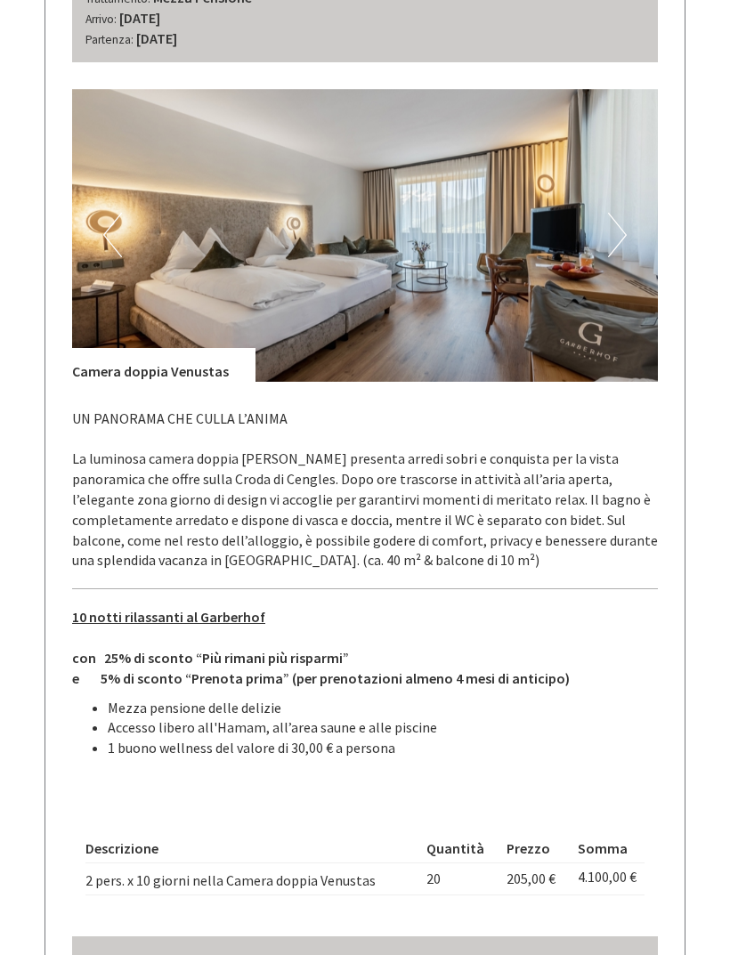
click at [116, 213] on button "Previous" at bounding box center [112, 235] width 19 height 44
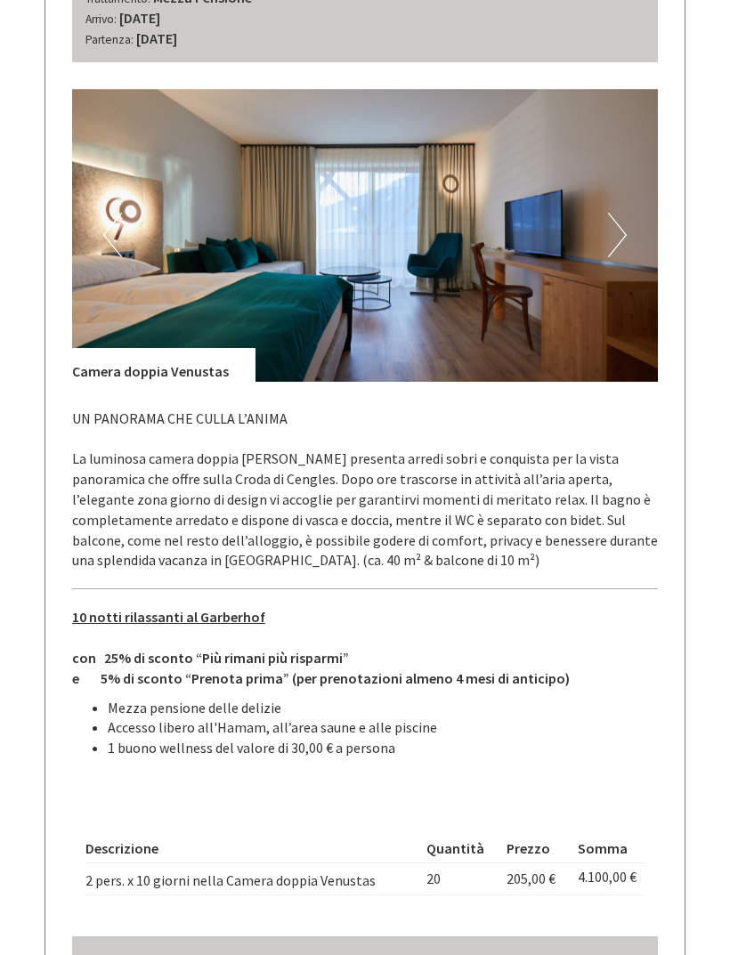
click at [115, 213] on button "Previous" at bounding box center [112, 235] width 19 height 44
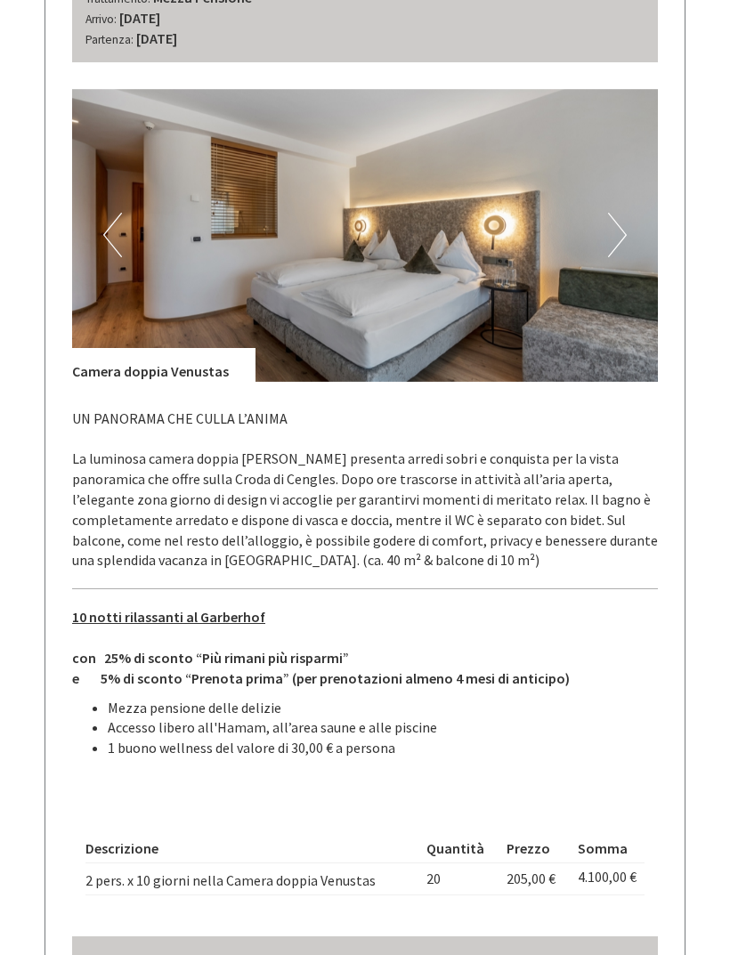
click at [117, 213] on button "Previous" at bounding box center [112, 235] width 19 height 44
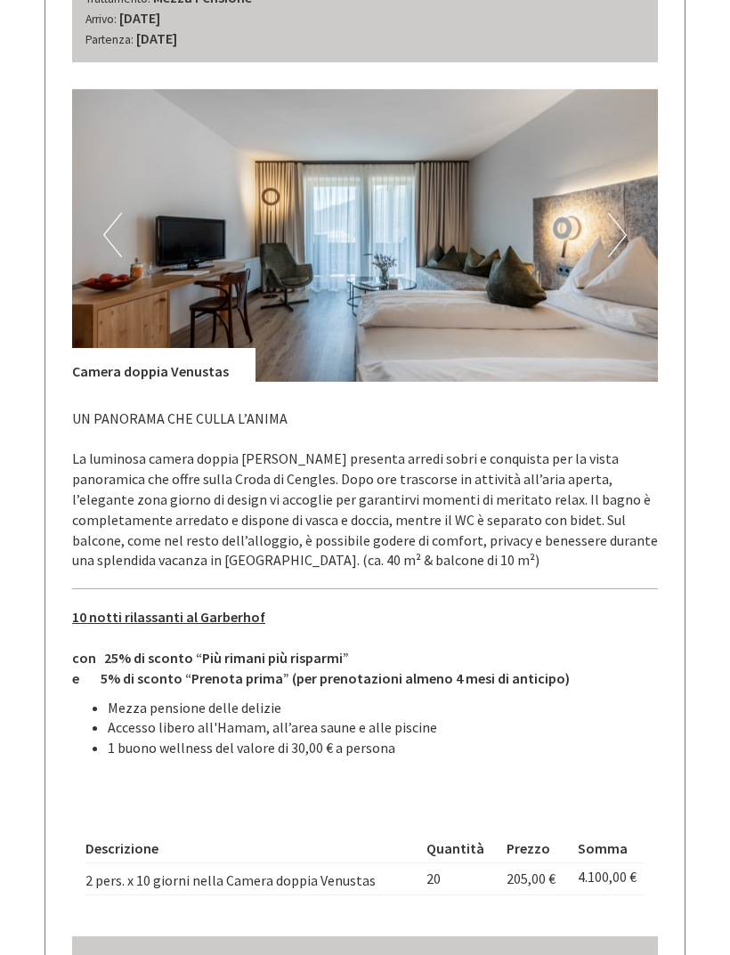
click at [120, 213] on button "Previous" at bounding box center [112, 235] width 19 height 44
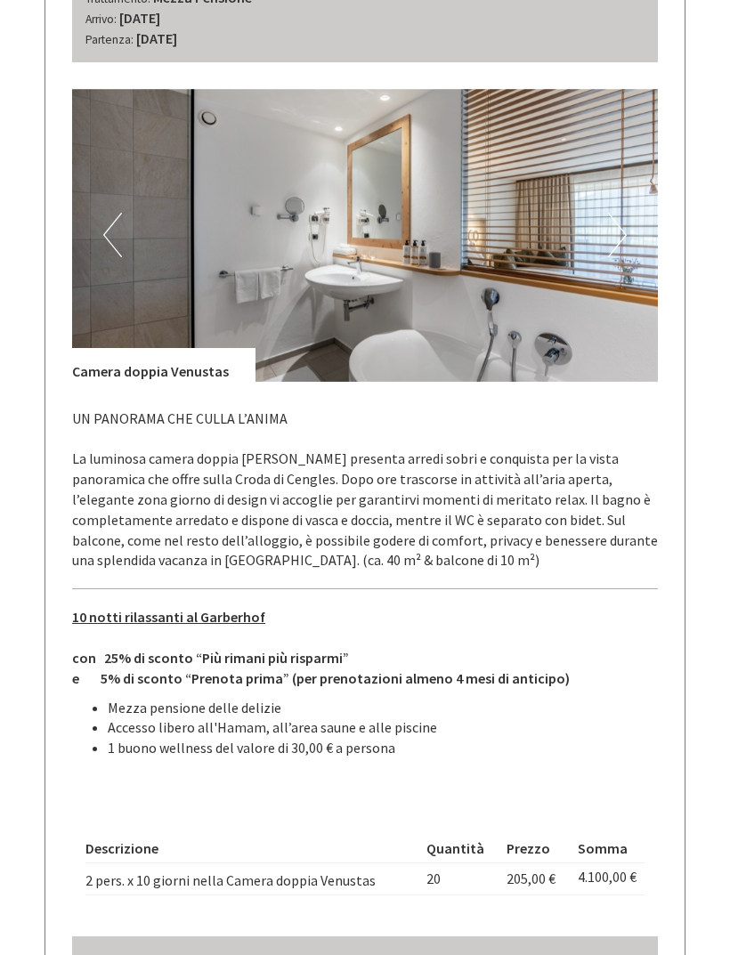
click at [117, 213] on button "Previous" at bounding box center [112, 235] width 19 height 44
click at [109, 213] on button "Previous" at bounding box center [112, 235] width 19 height 44
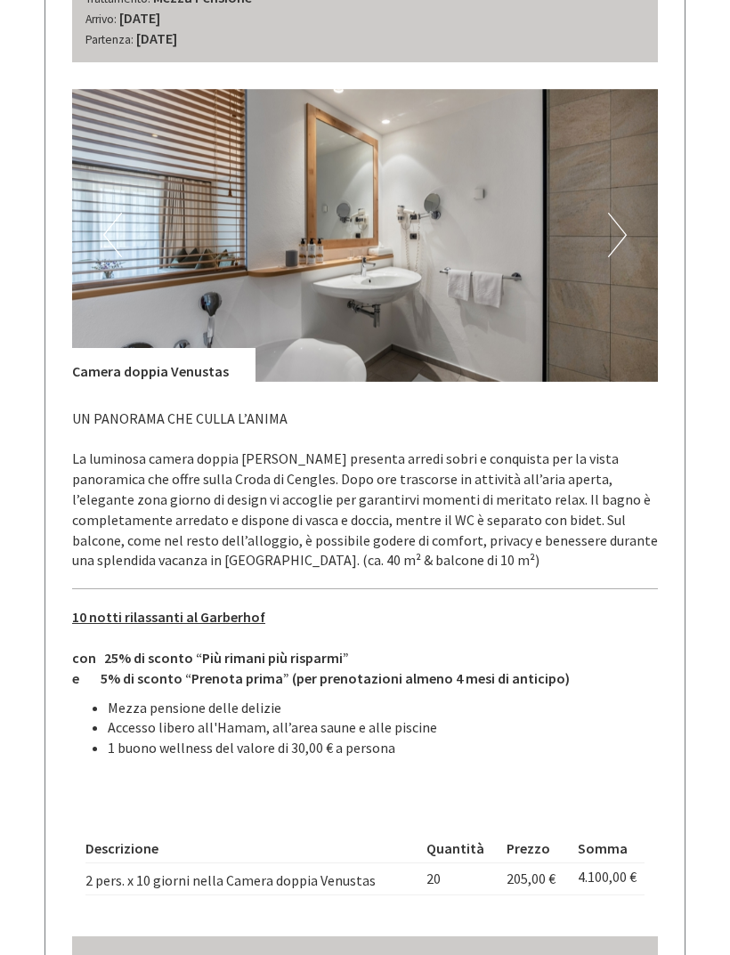
click at [105, 213] on button "Previous" at bounding box center [112, 235] width 19 height 44
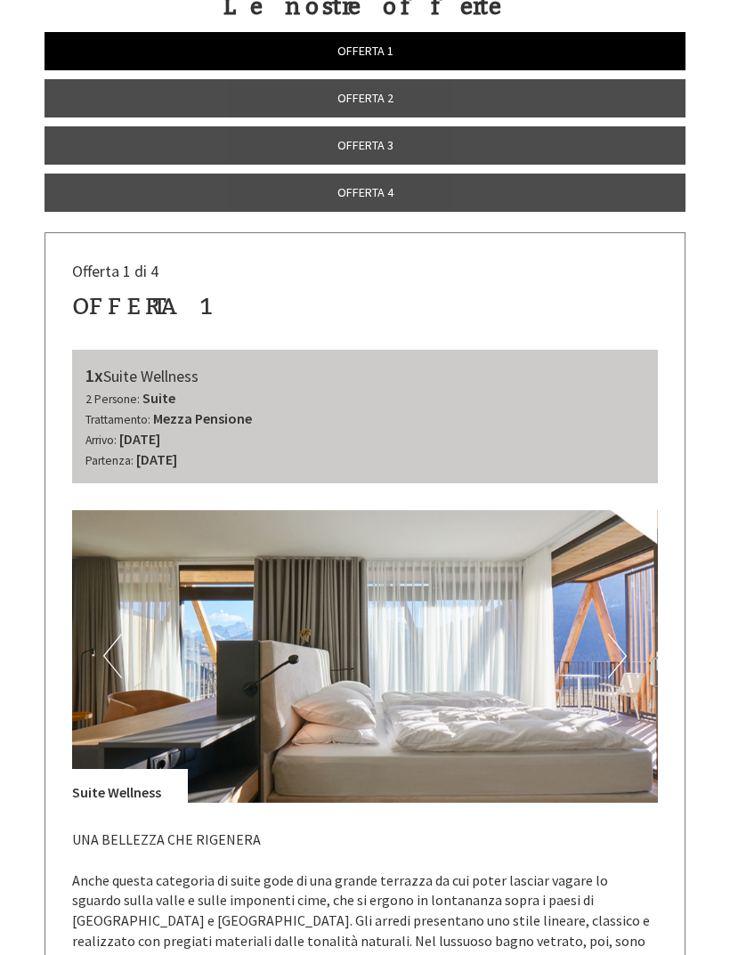
scroll to position [0, 0]
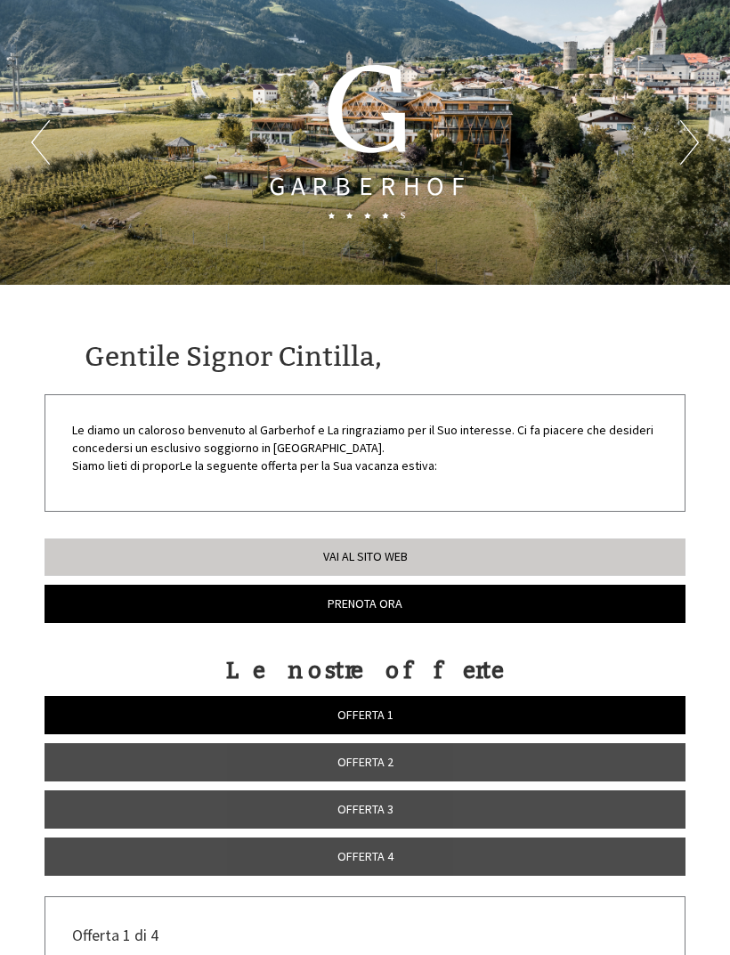
click at [152, 544] on link "Vai al sito web" at bounding box center [364, 556] width 641 height 37
